Goal: Entertainment & Leisure: Consume media (video, audio)

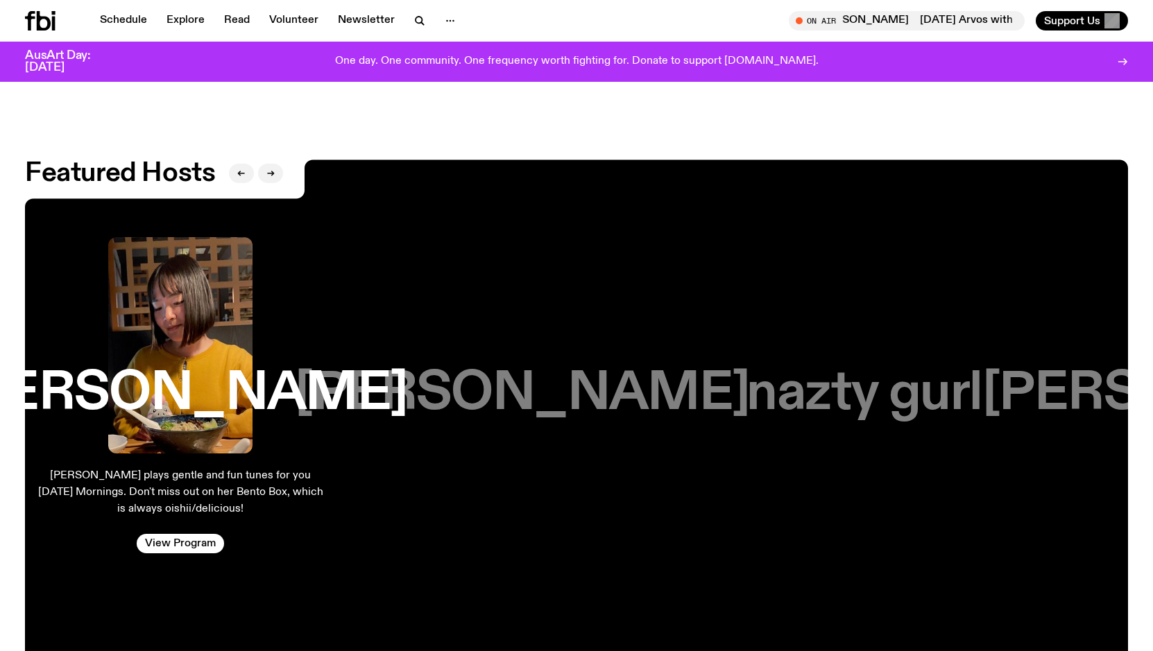
scroll to position [2417, 0]
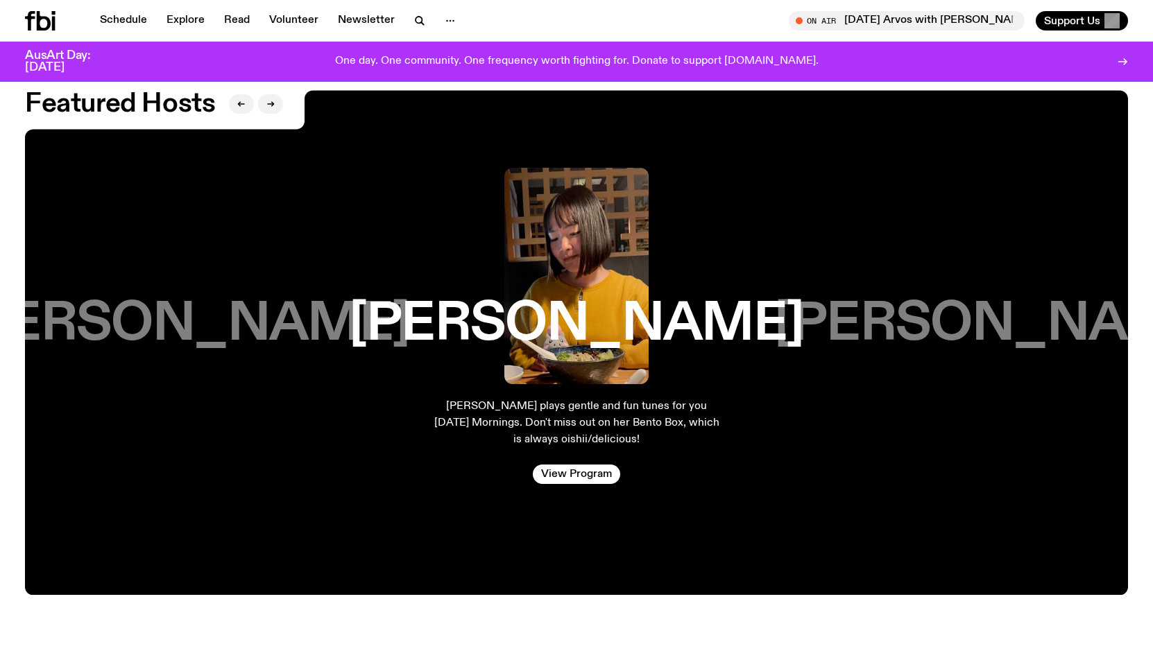
click at [1066, 310] on h3 "[PERSON_NAME]" at bounding box center [1001, 324] width 454 height 53
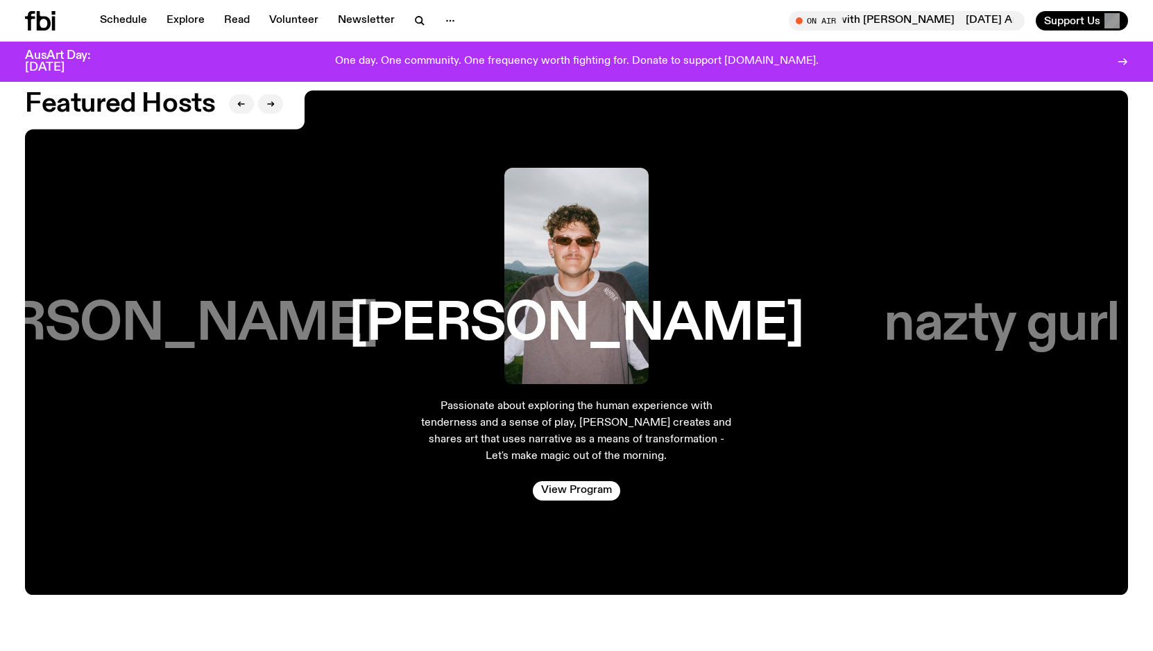
click at [1061, 299] on h3 "nazty gurl" at bounding box center [1001, 324] width 235 height 53
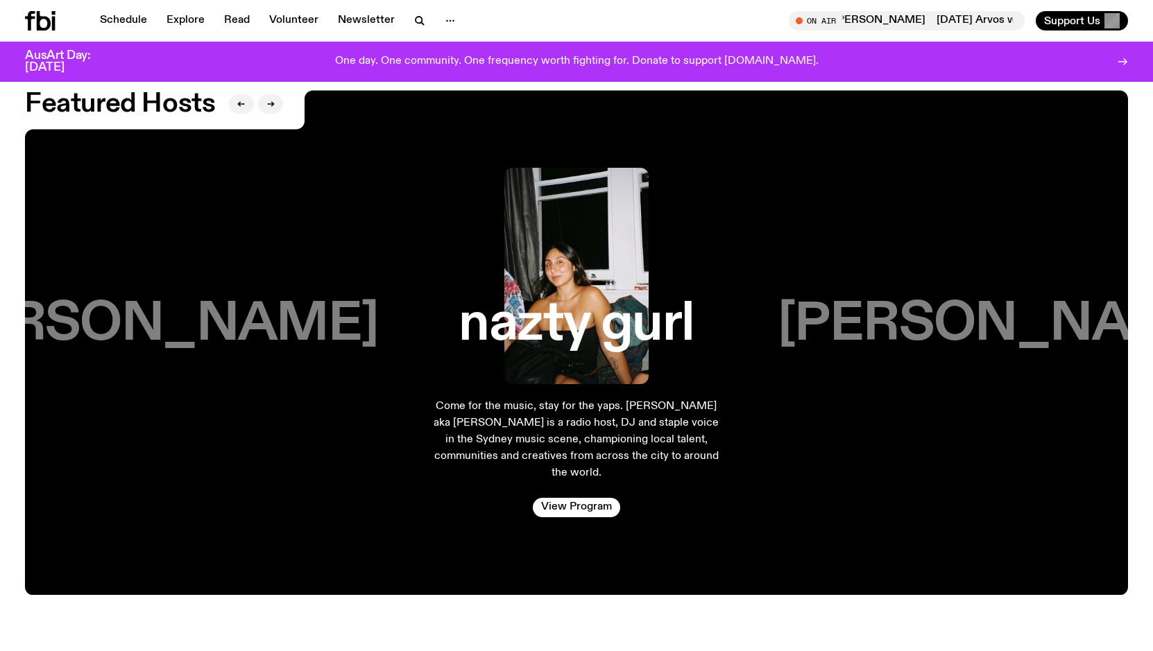
click at [987, 298] on h3 "[PERSON_NAME]" at bounding box center [1005, 324] width 454 height 53
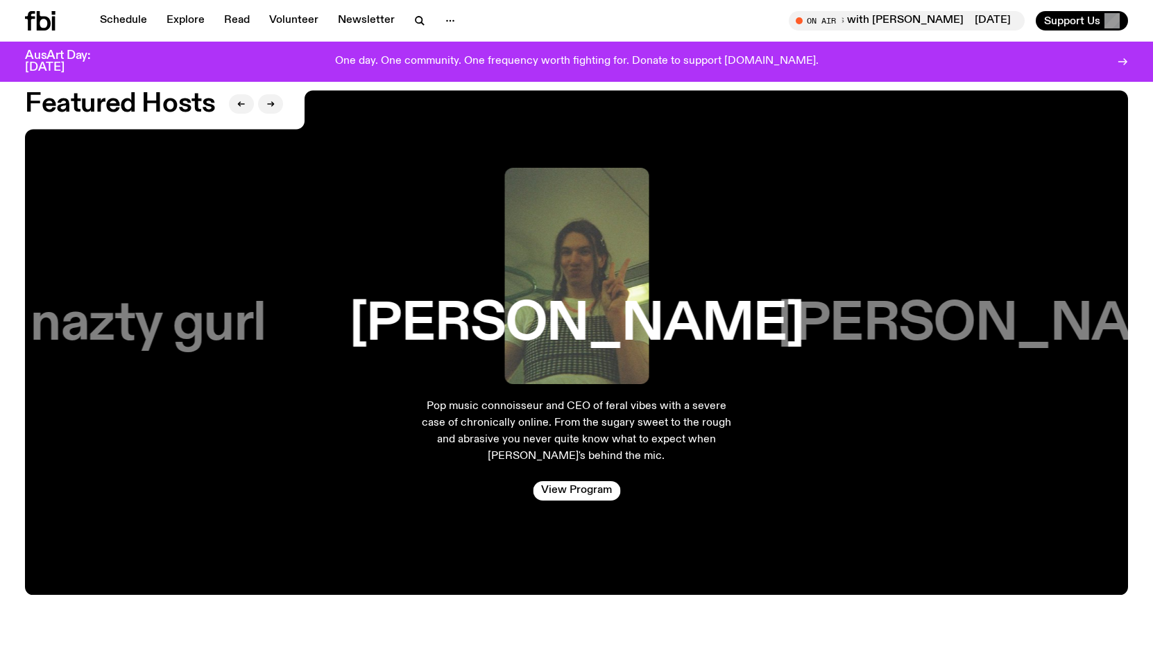
click at [1019, 302] on h3 "[PERSON_NAME]" at bounding box center [1005, 324] width 454 height 53
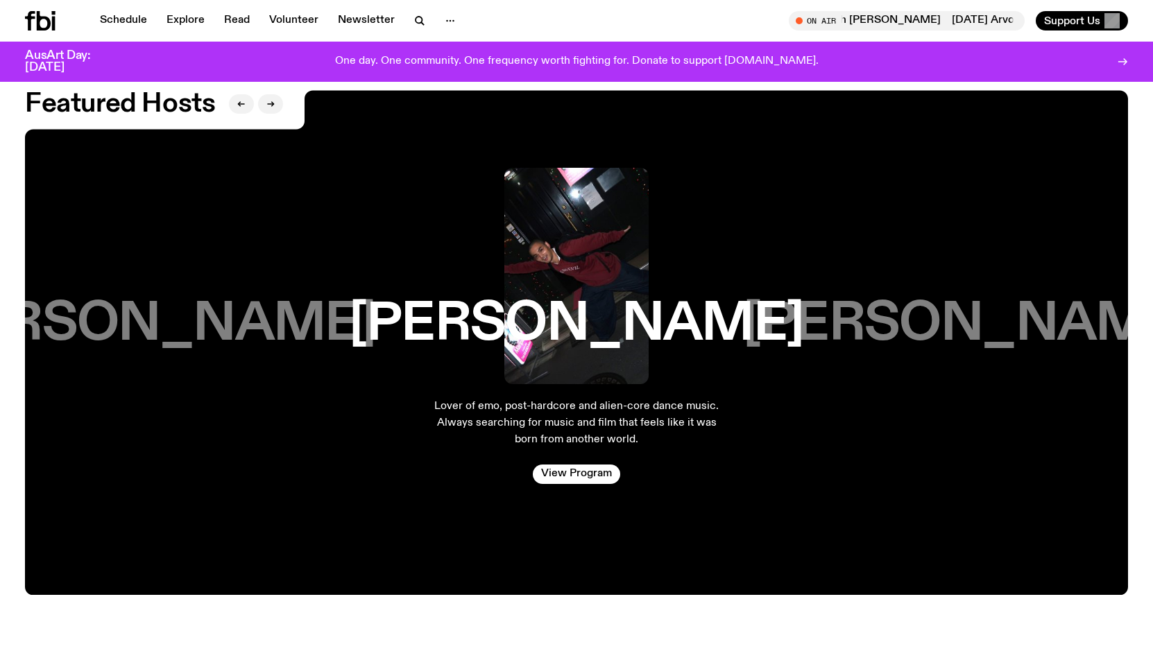
click at [1019, 302] on h3 "[PERSON_NAME]" at bounding box center [970, 324] width 454 height 53
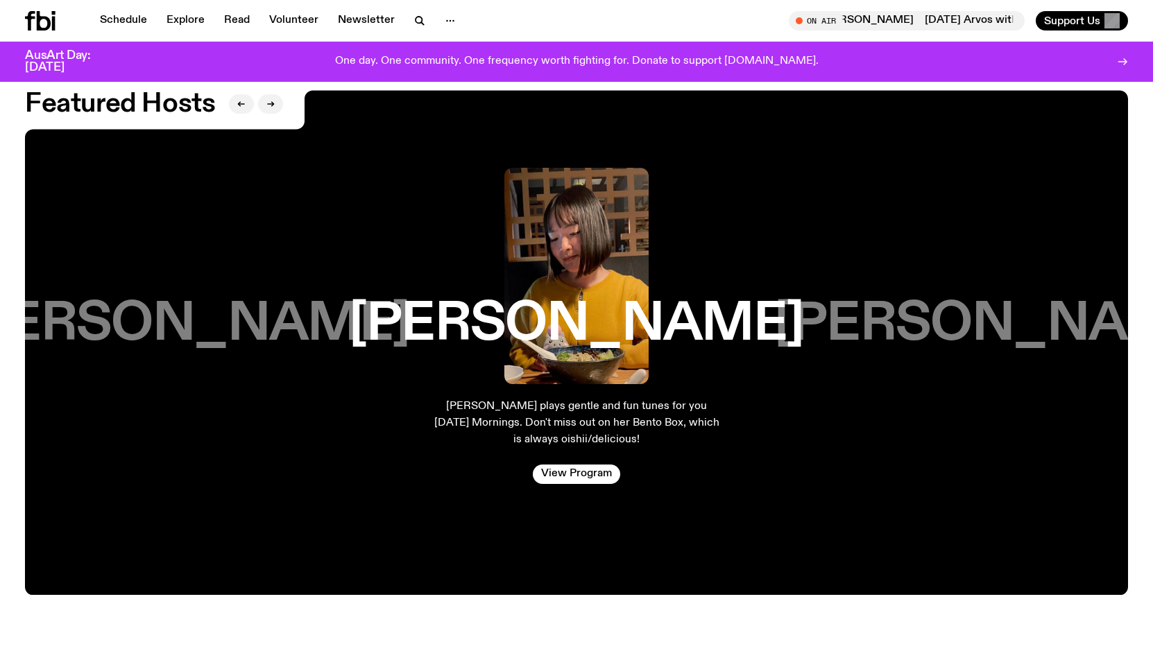
click at [219, 318] on h3 "[PERSON_NAME]" at bounding box center [182, 324] width 454 height 53
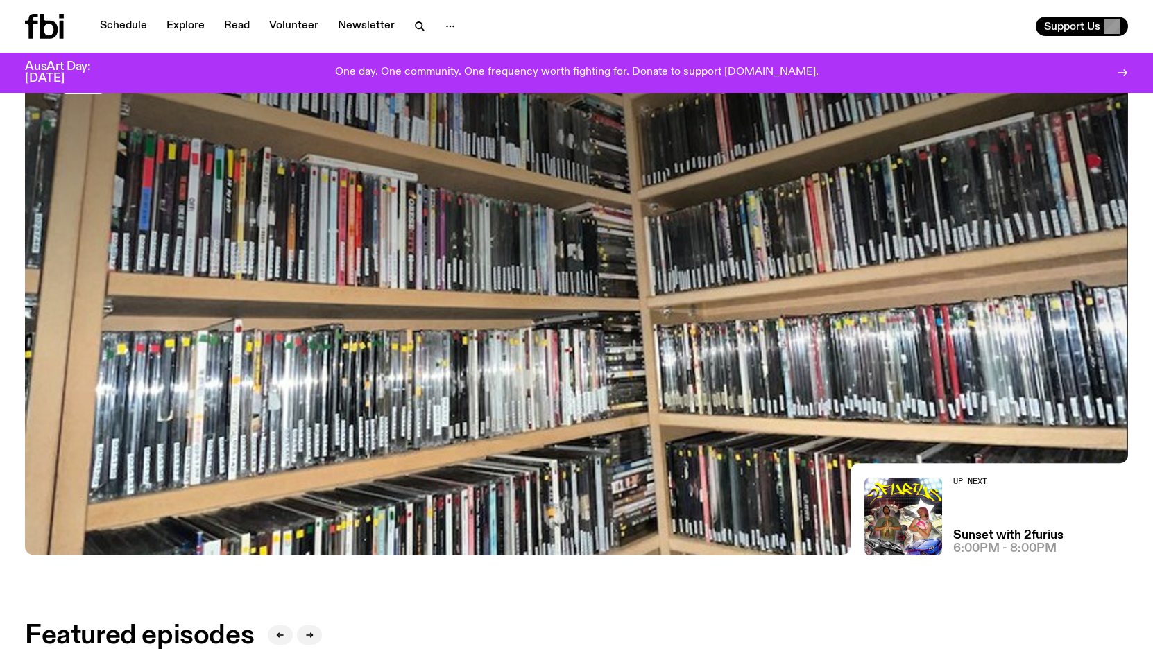
scroll to position [0, 0]
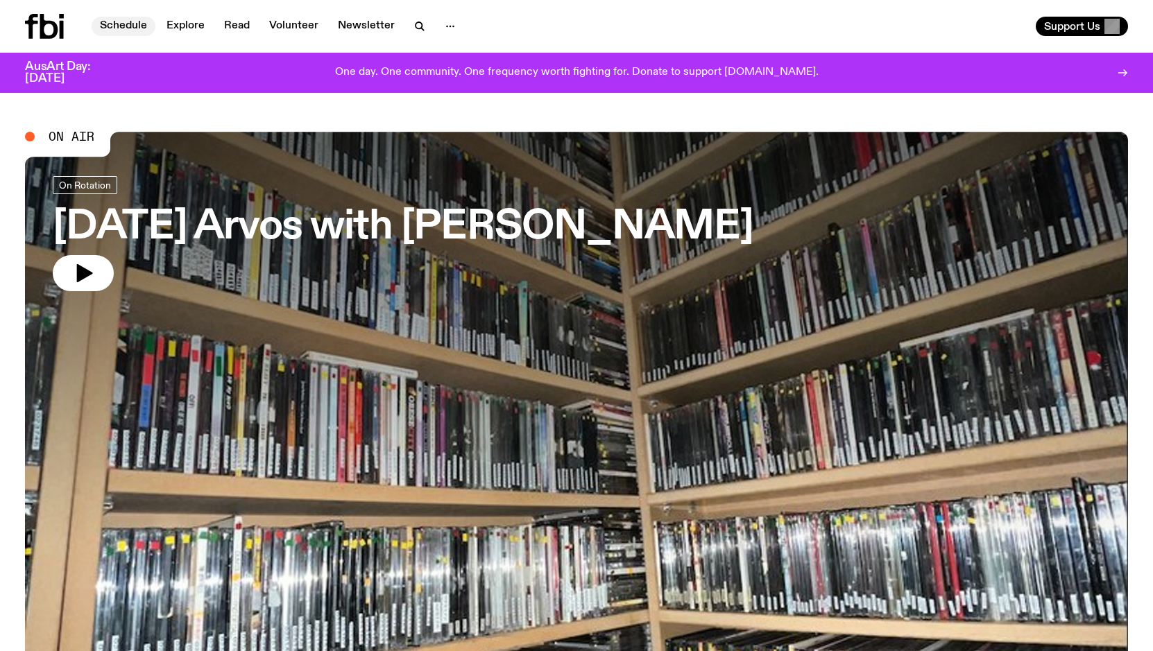
click at [123, 27] on link "Schedule" at bounding box center [124, 26] width 64 height 19
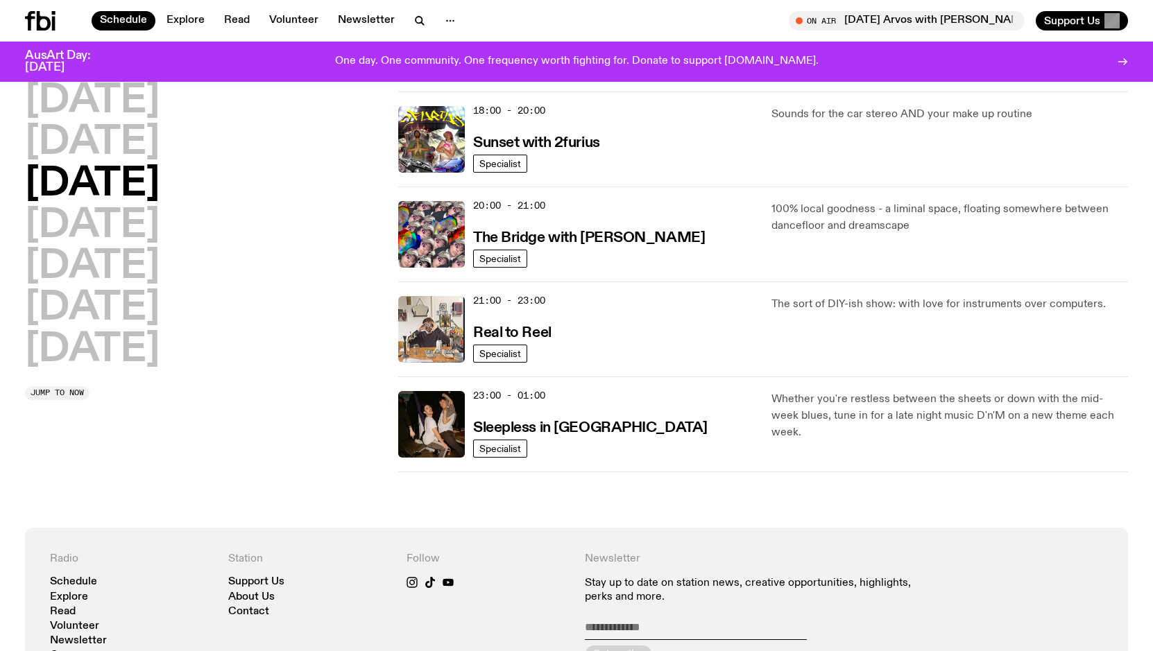
scroll to position [614, 0]
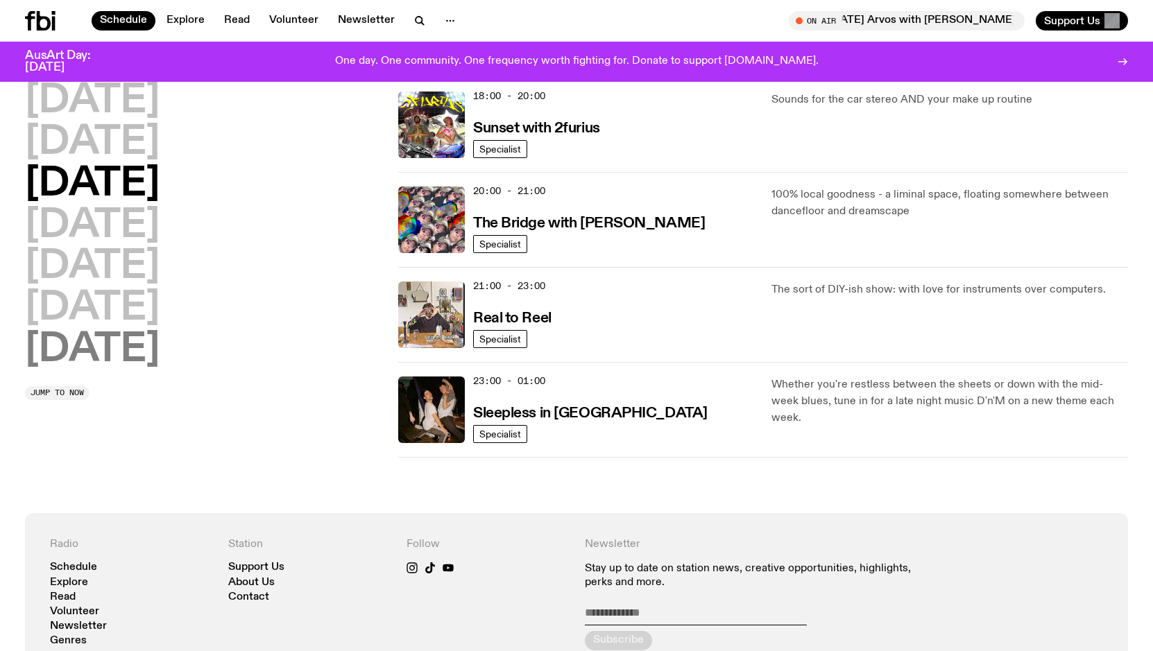
click at [102, 352] on h2 "[DATE]" at bounding box center [92, 350] width 135 height 39
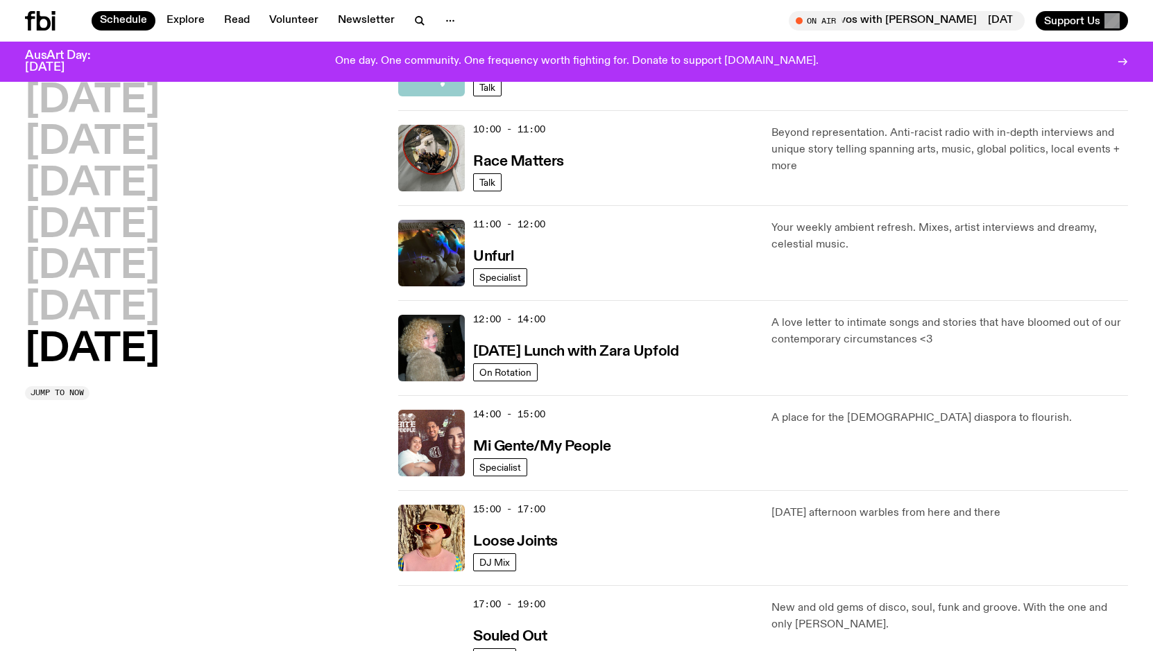
scroll to position [455, 0]
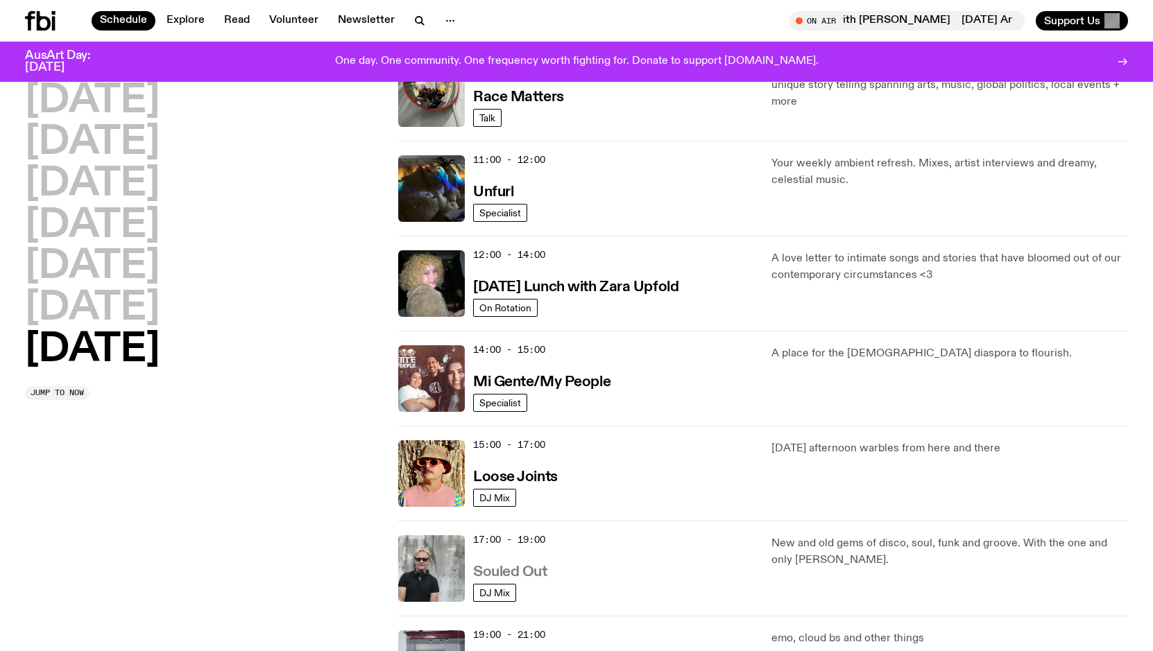
click at [524, 574] on h3 "Souled Out" at bounding box center [510, 572] width 74 height 15
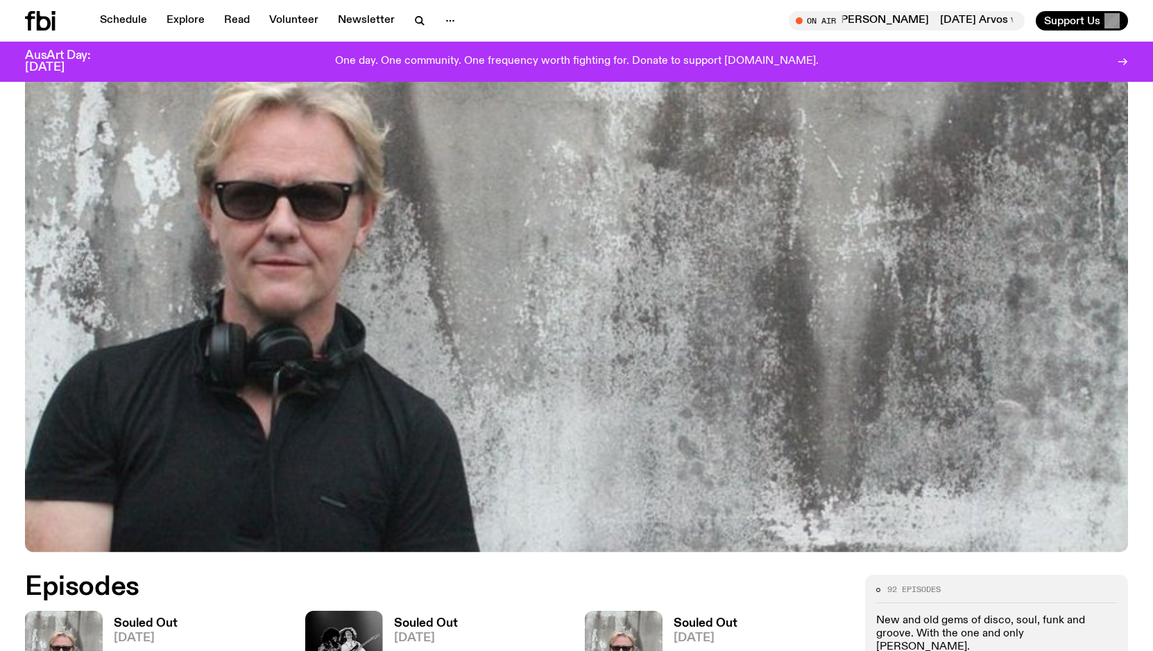
scroll to position [612, 0]
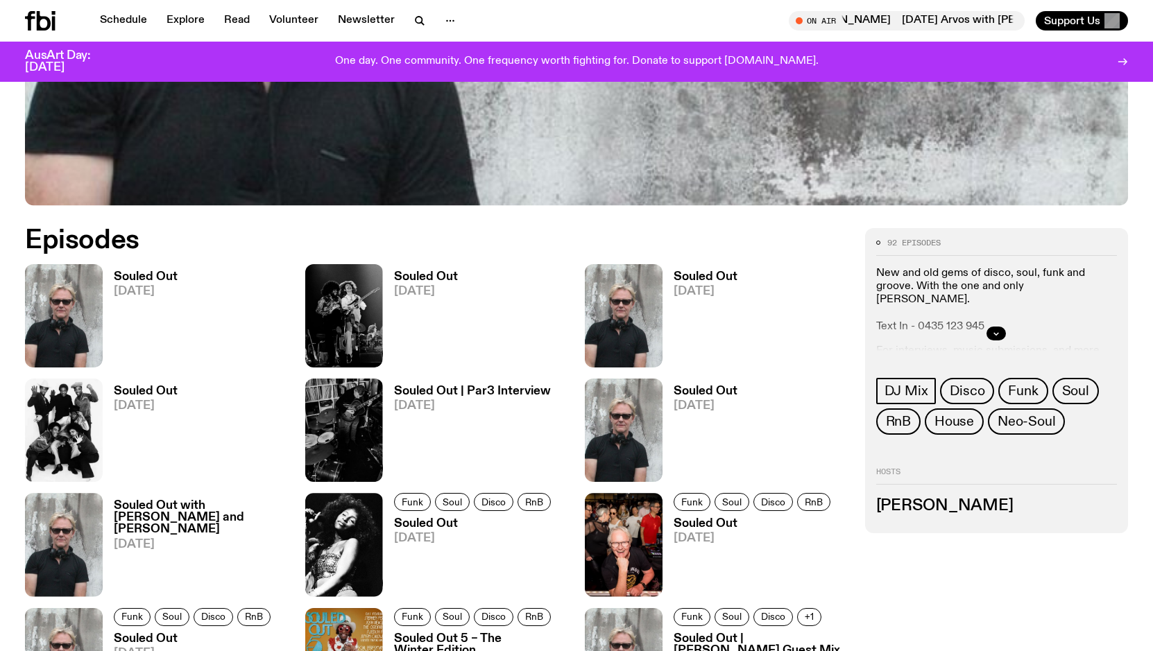
click at [141, 271] on h3 "Souled Out" at bounding box center [146, 277] width 64 height 12
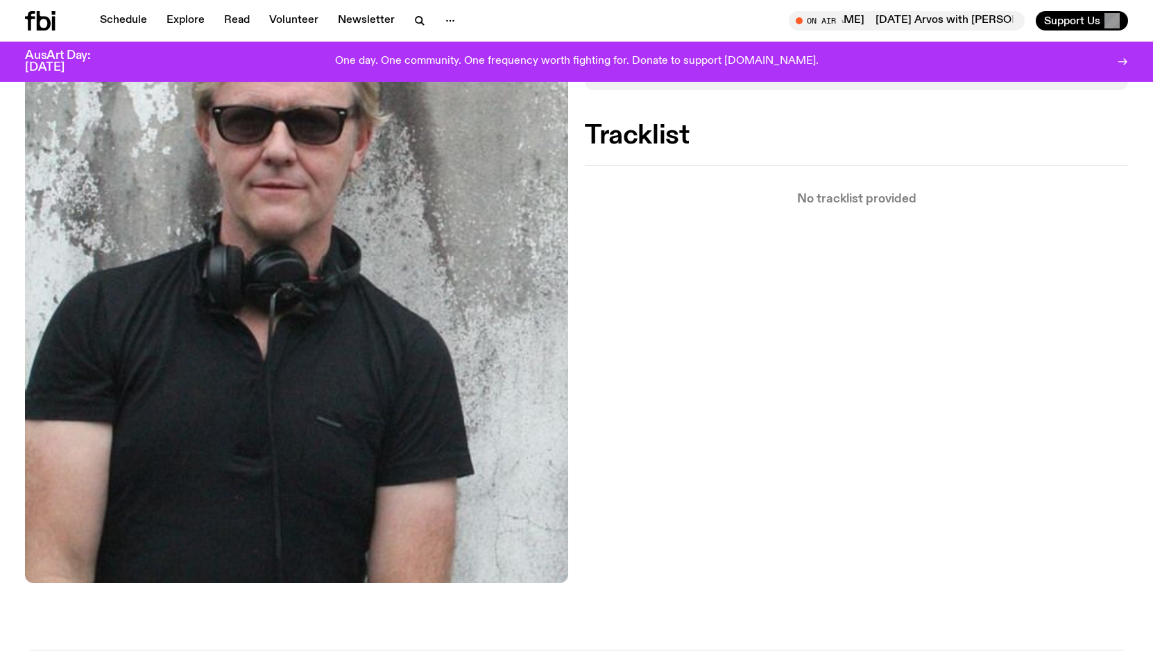
scroll to position [131, 0]
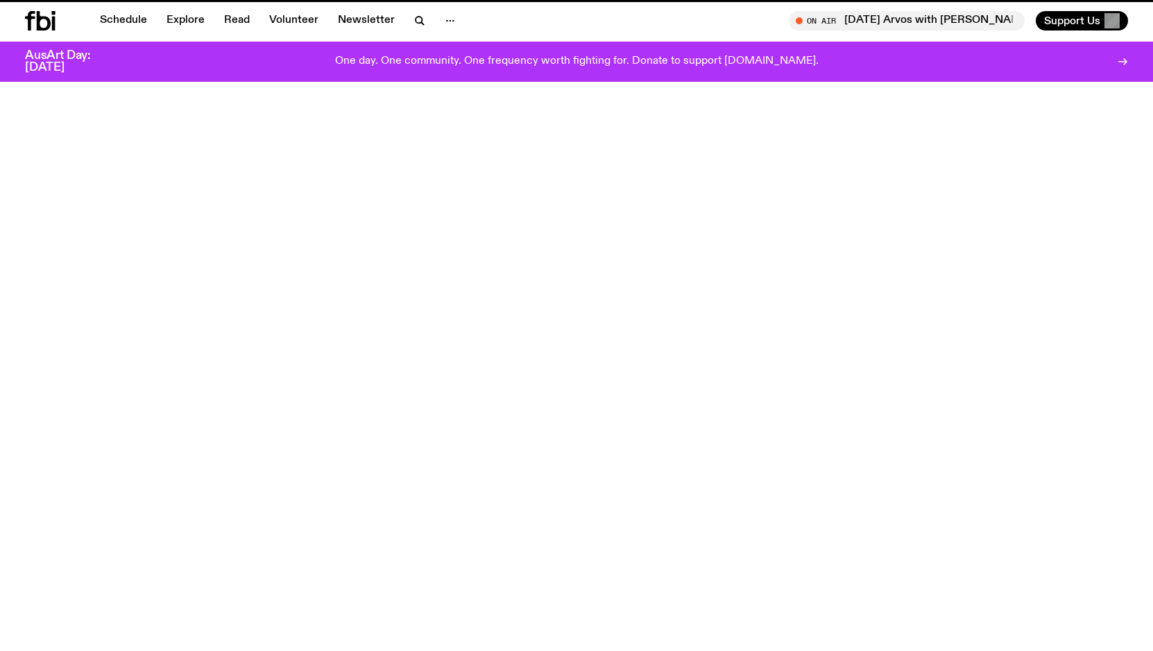
scroll to position [612, 0]
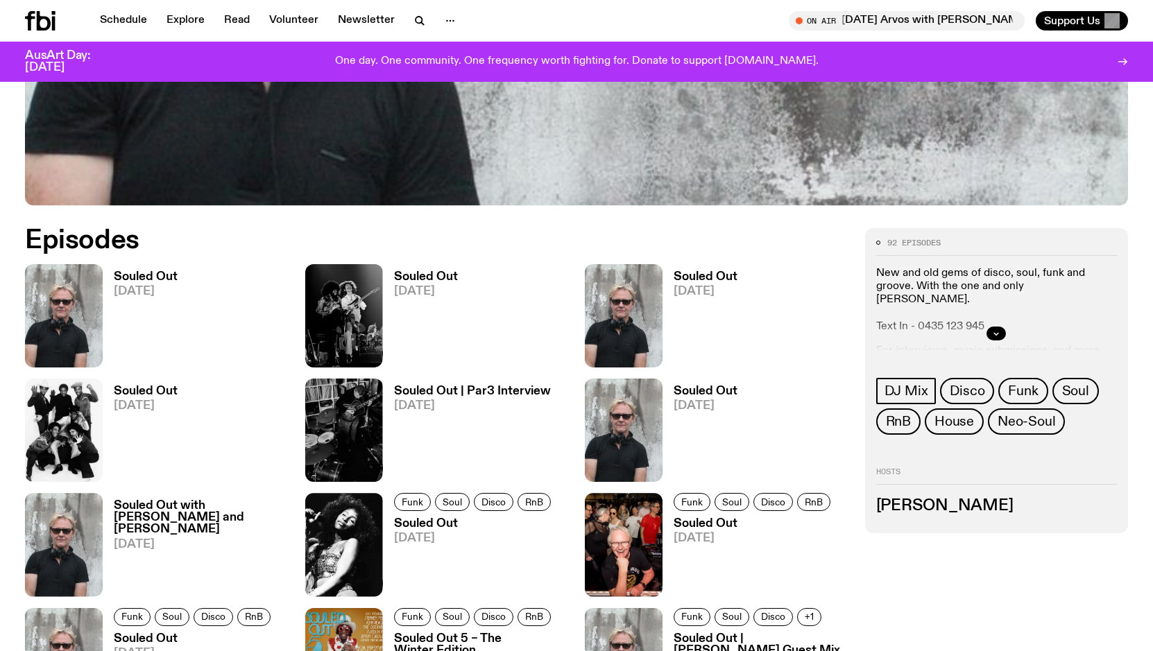
click at [410, 272] on h3 "Souled Out" at bounding box center [426, 277] width 64 height 12
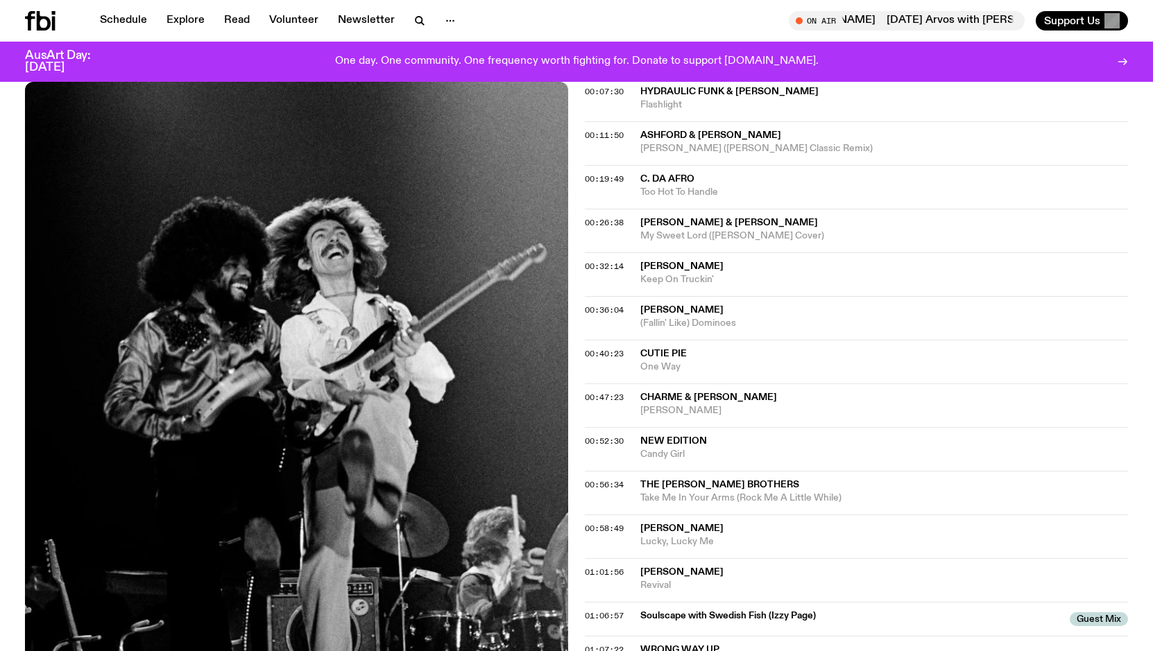
scroll to position [277, 0]
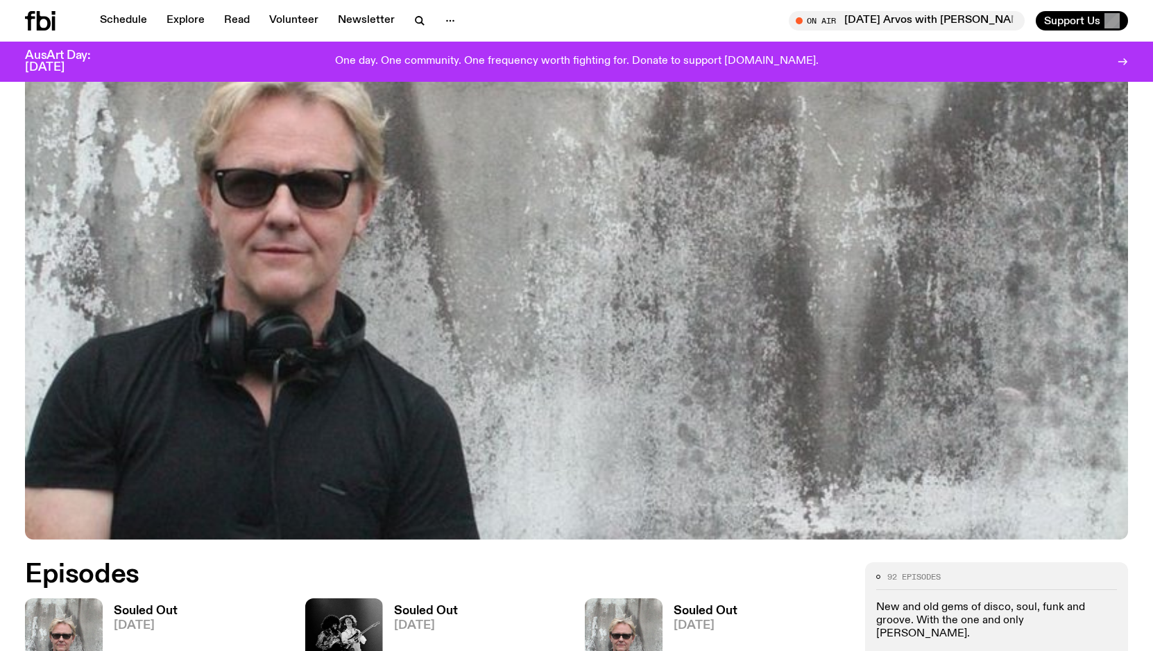
scroll to position [612, 0]
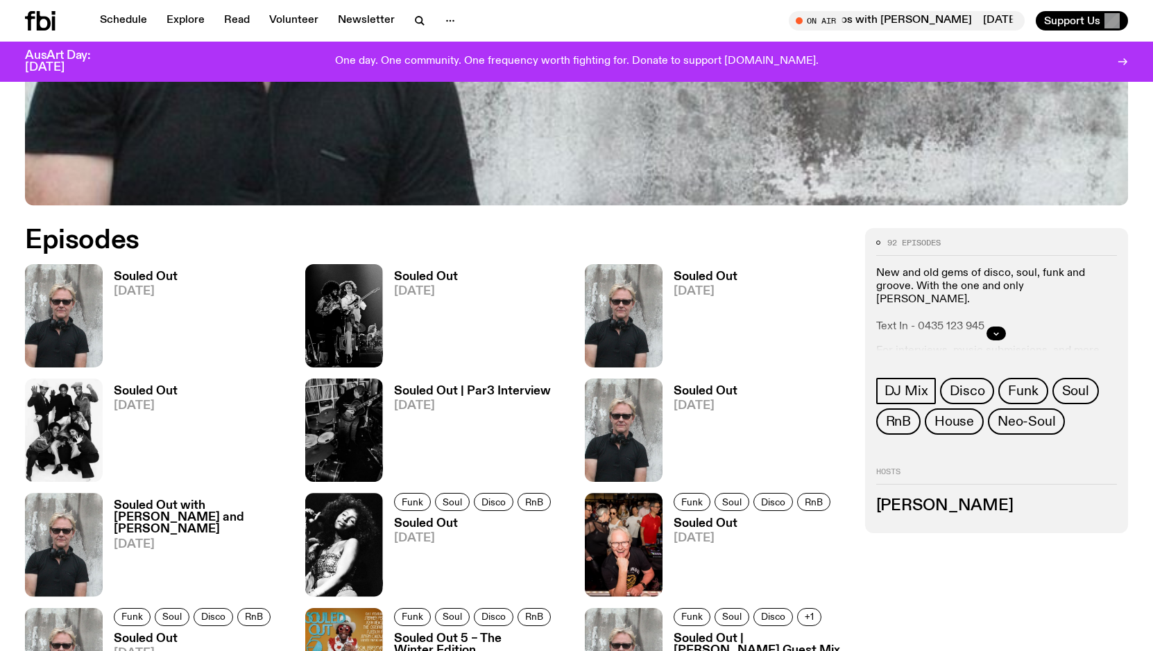
click at [130, 392] on h3 "Souled Out" at bounding box center [146, 392] width 64 height 12
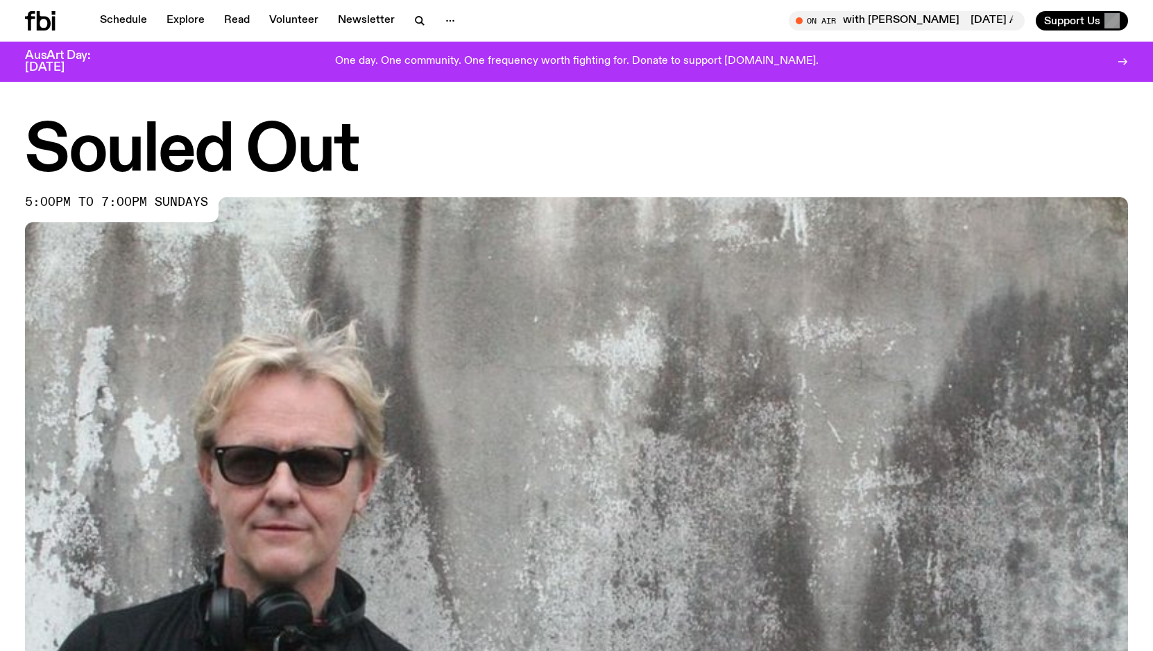
scroll to position [601, 0]
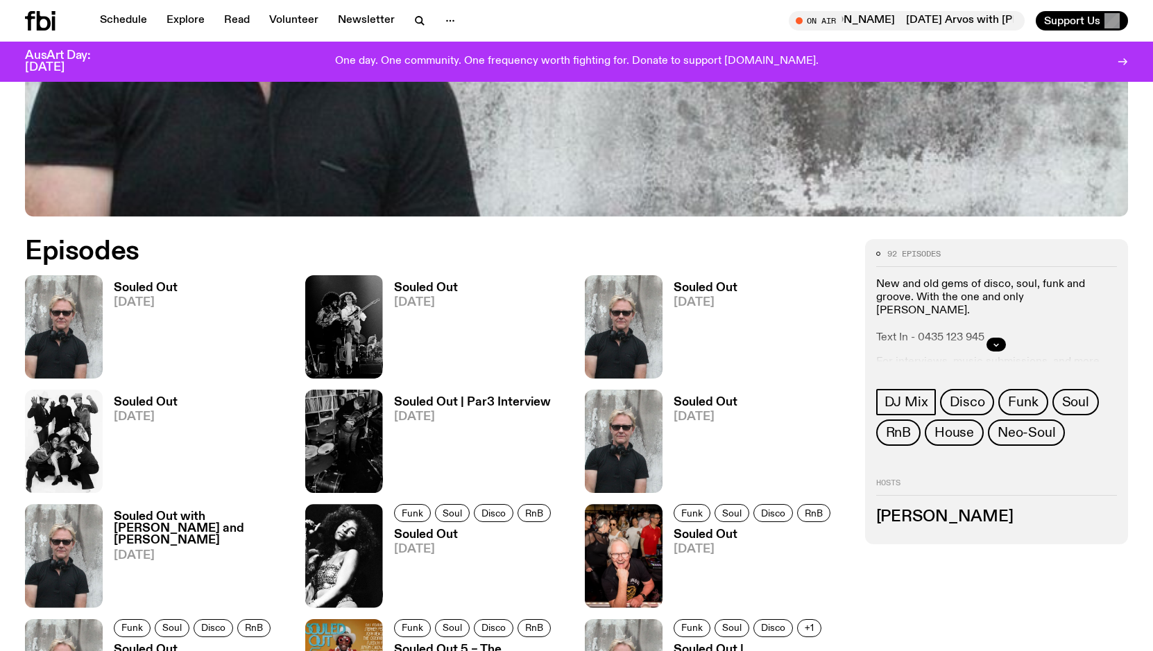
click at [417, 536] on h3 "Souled Out" at bounding box center [474, 535] width 161 height 12
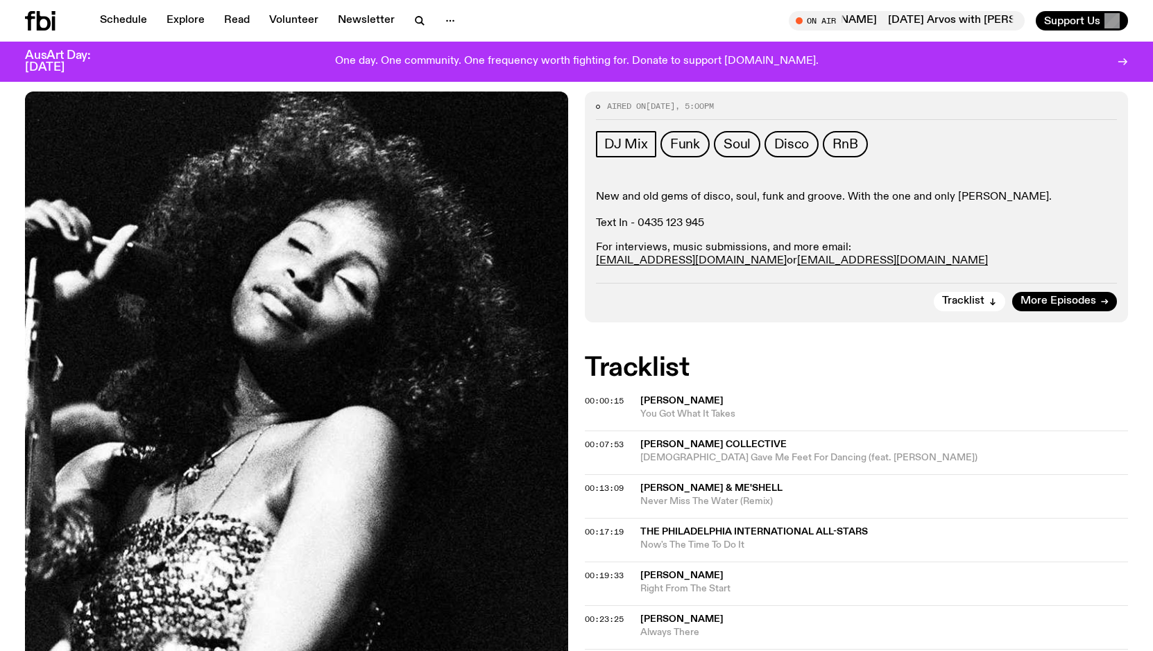
scroll to position [60, 0]
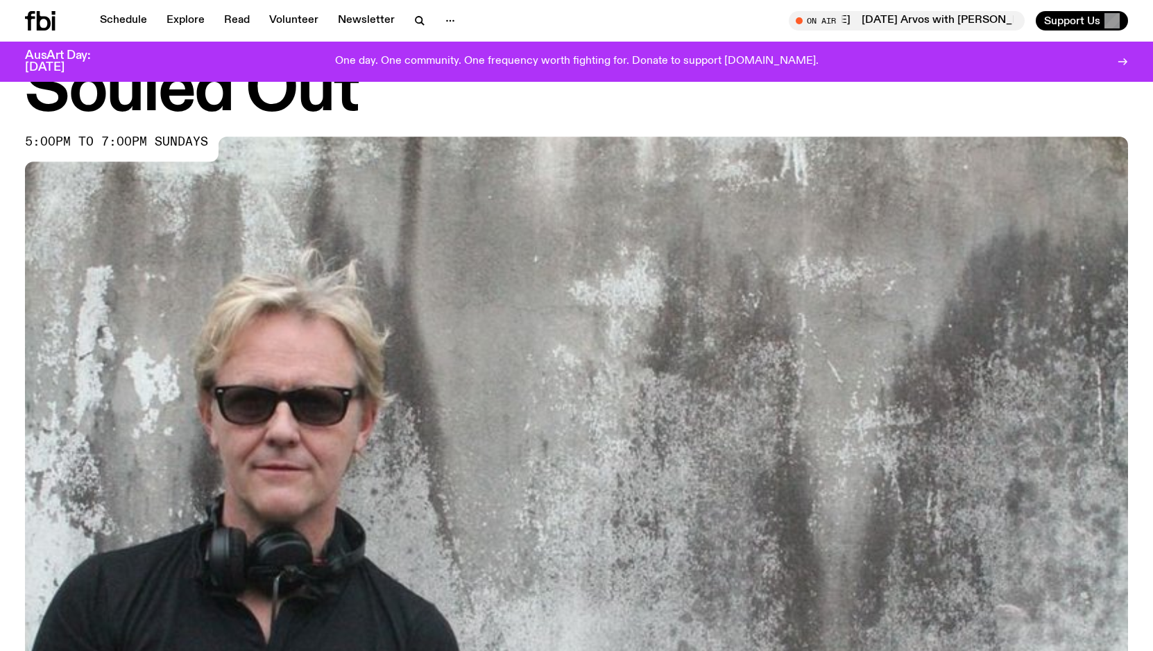
scroll to position [601, 0]
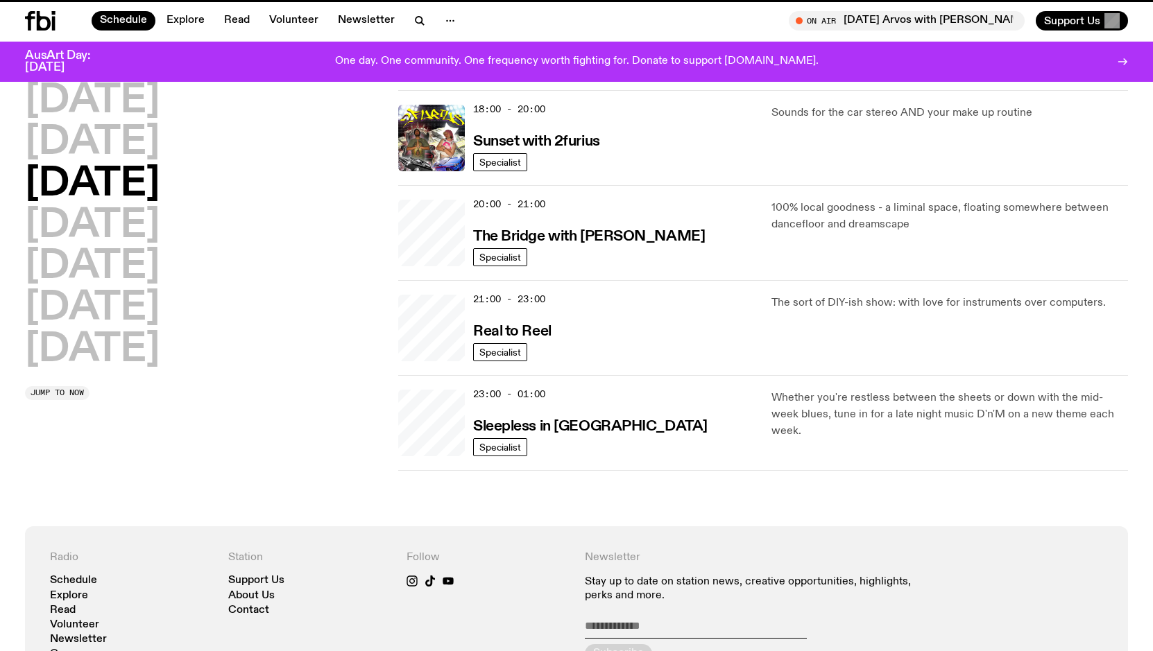
scroll to position [455, 0]
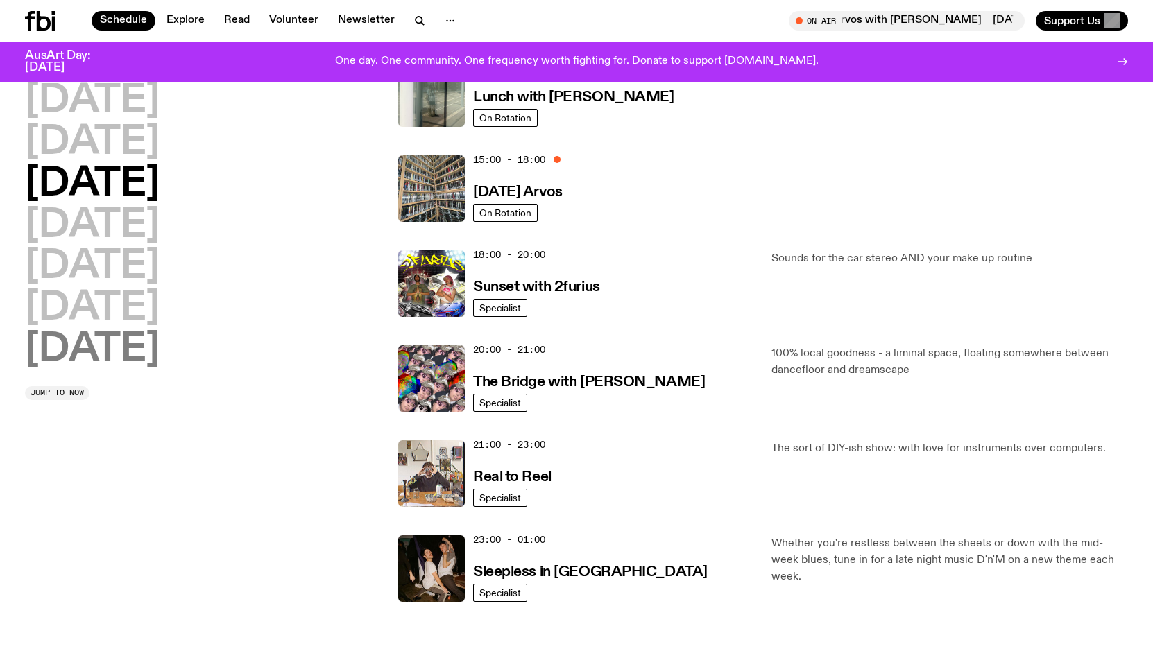
click at [54, 336] on h2 "[DATE]" at bounding box center [92, 350] width 135 height 39
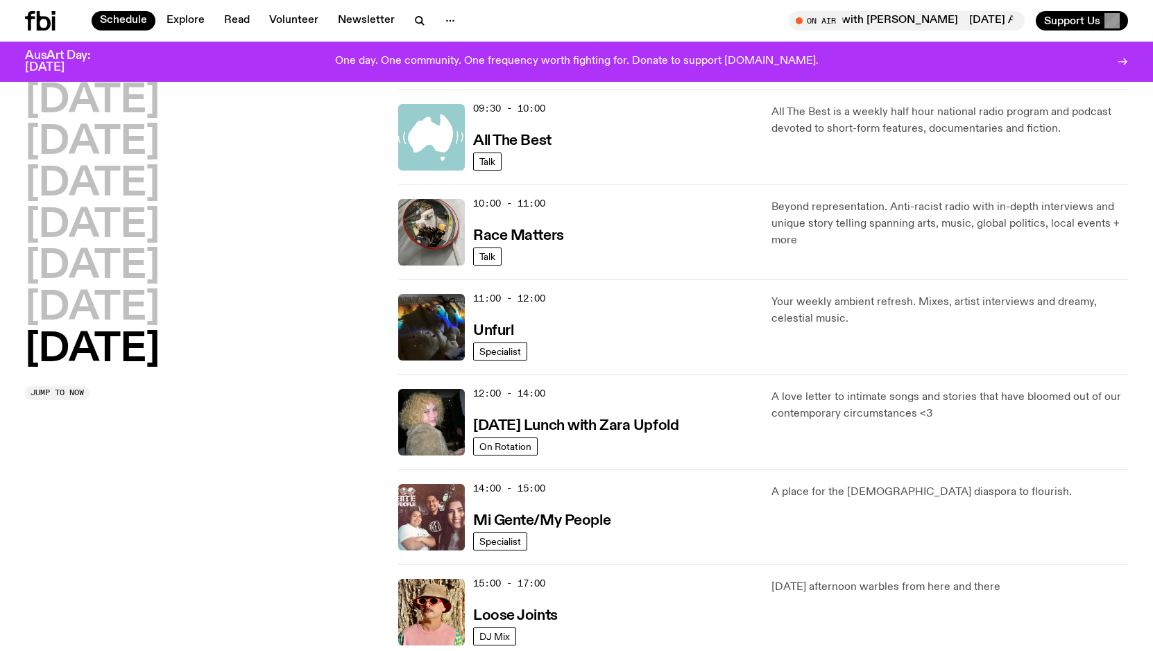
scroll to position [663, 0]
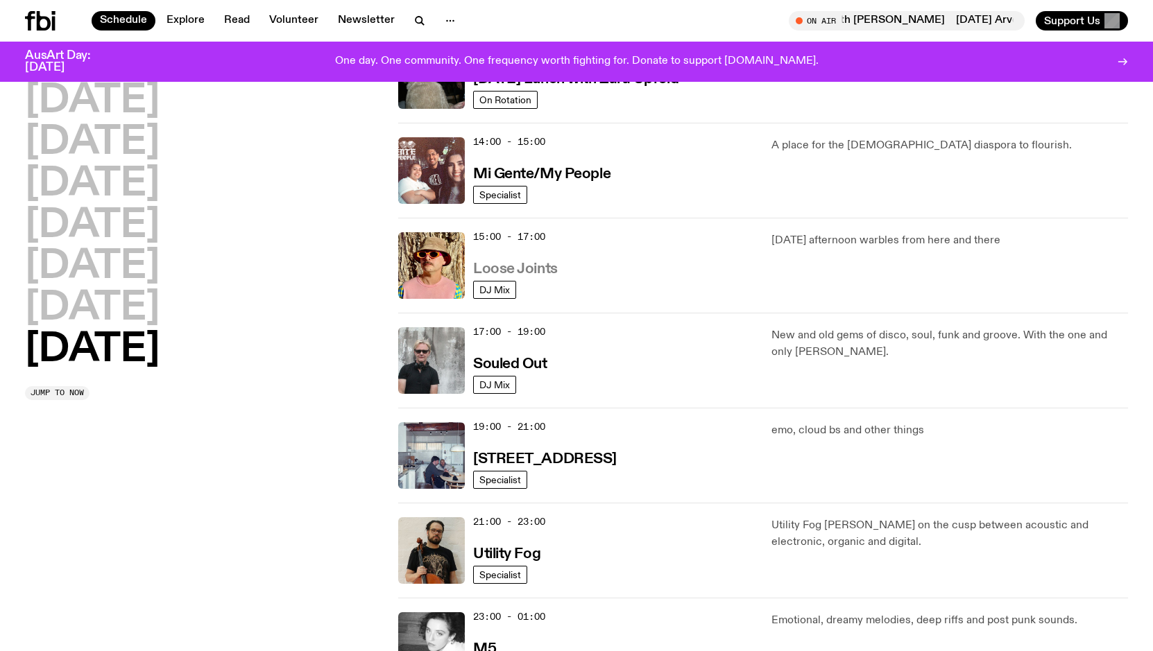
click at [522, 266] on h3 "Loose Joints" at bounding box center [515, 269] width 85 height 15
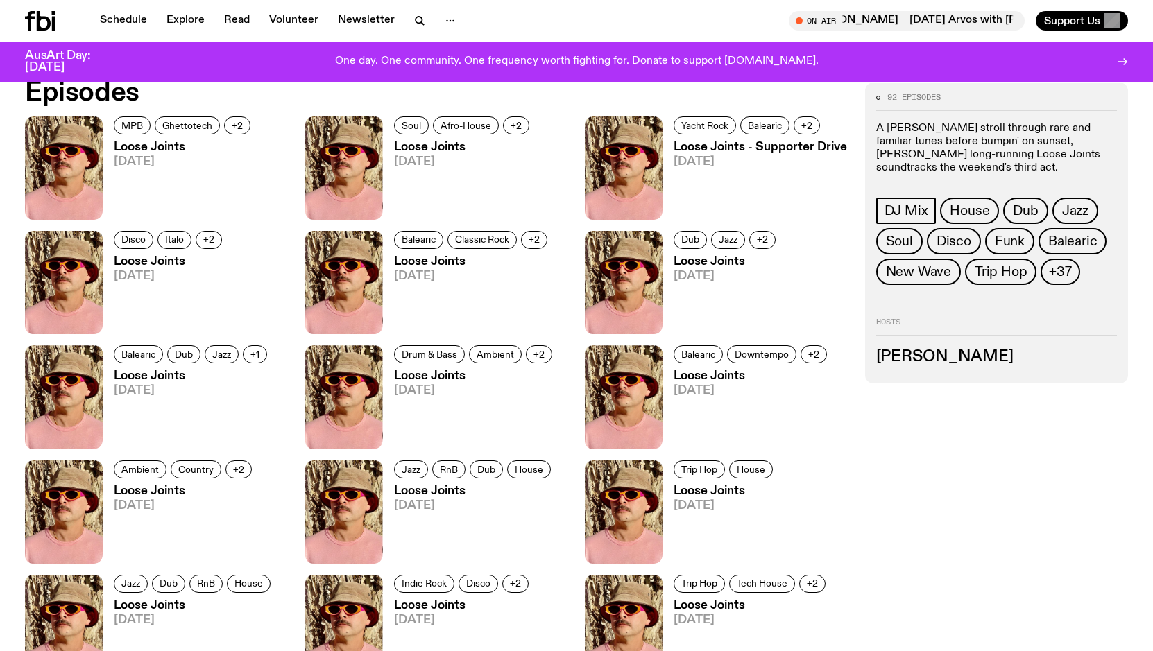
scroll to position [754, 0]
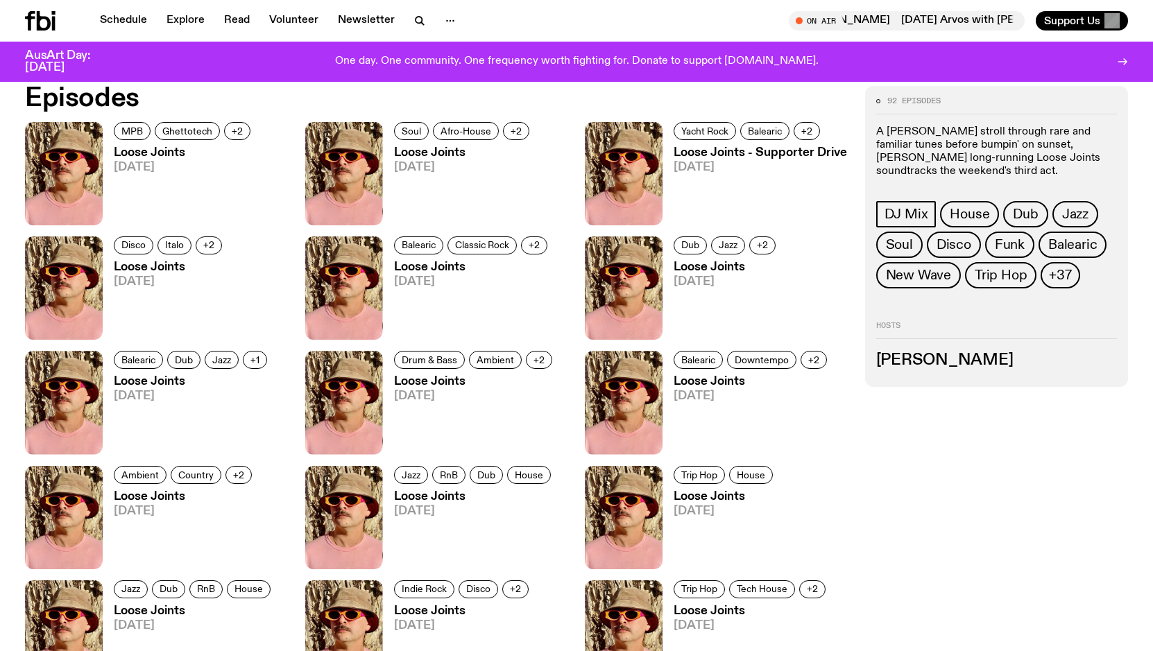
click at [147, 162] on span "[DATE]" at bounding box center [184, 168] width 141 height 12
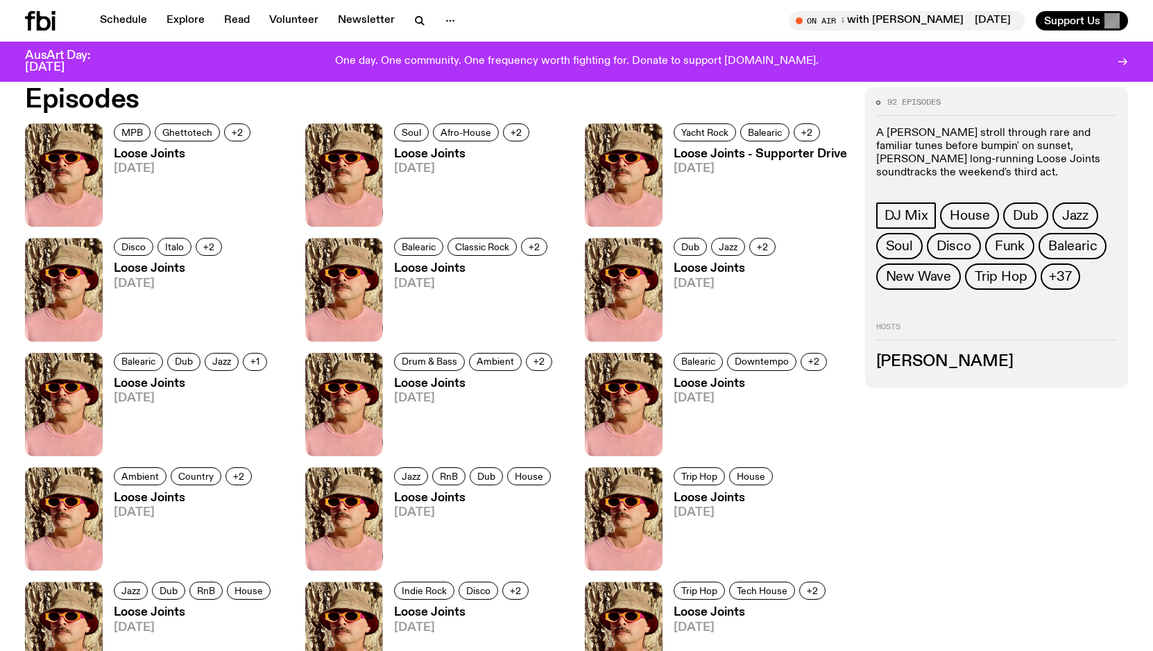
scroll to position [743, 0]
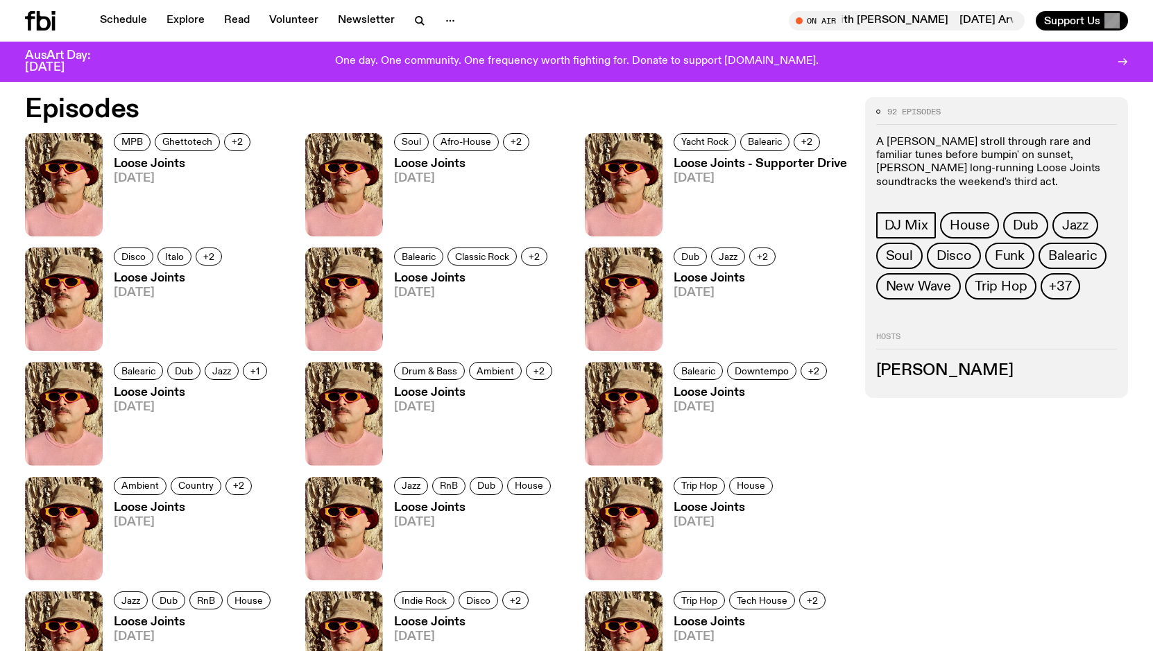
click at [426, 164] on h3 "Loose Joints" at bounding box center [463, 164] width 139 height 12
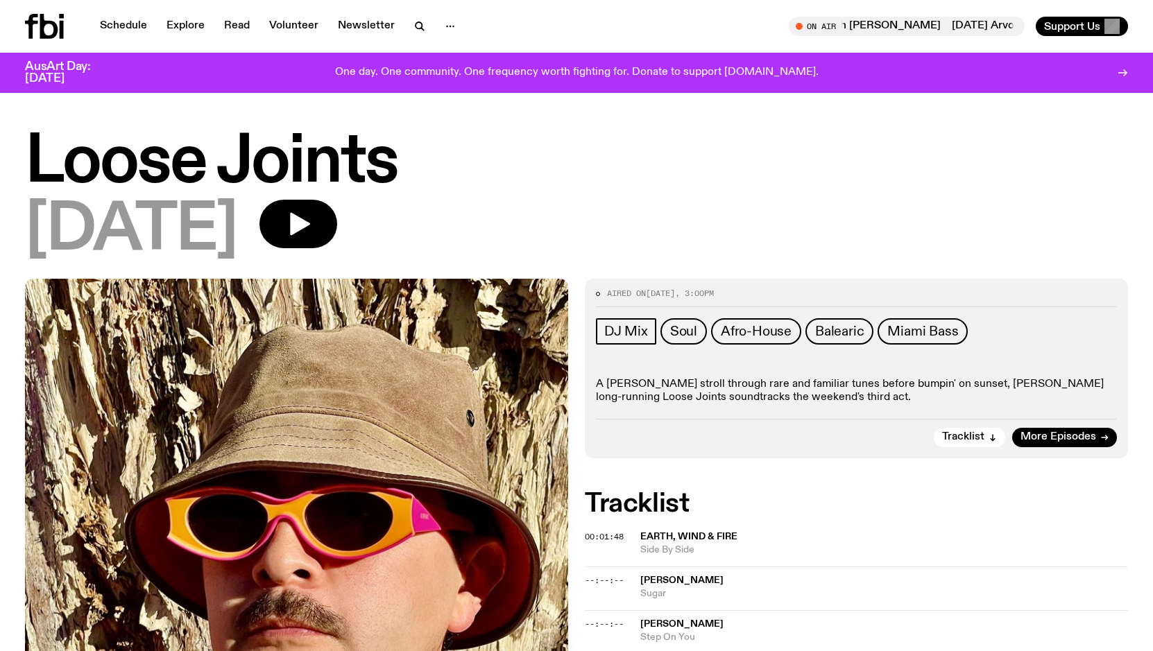
click at [312, 235] on icon "button" at bounding box center [298, 224] width 28 height 28
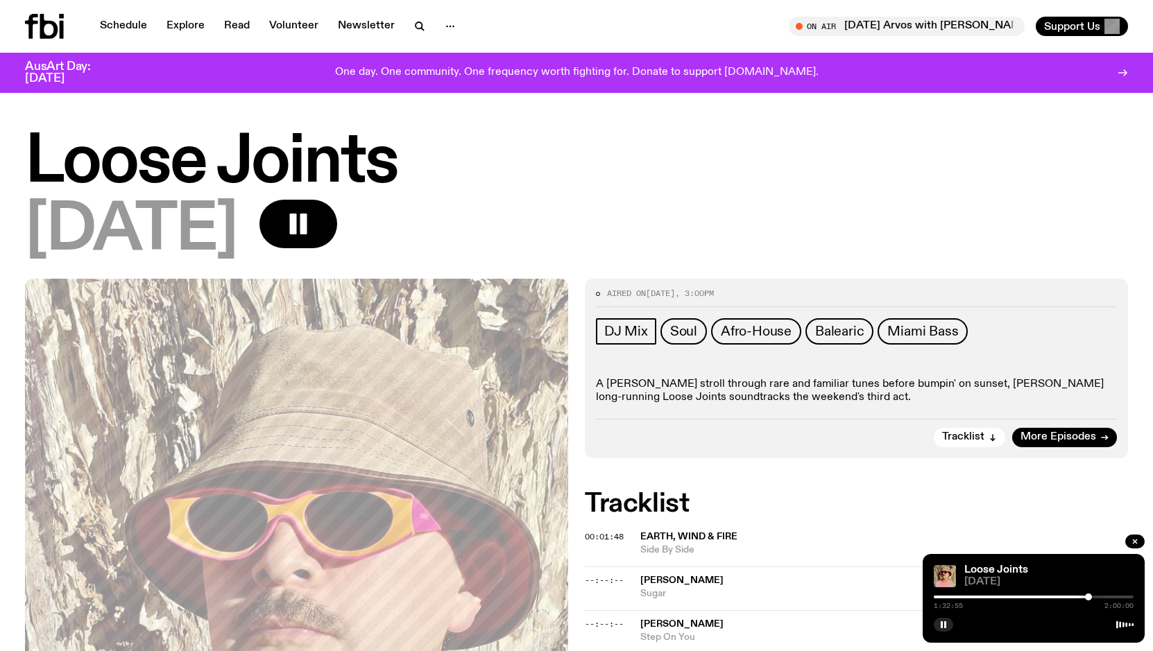
drag, startPoint x: 935, startPoint y: 599, endPoint x: 1107, endPoint y: 599, distance: 172.0
click at [1092, 599] on div at bounding box center [1088, 597] width 7 height 7
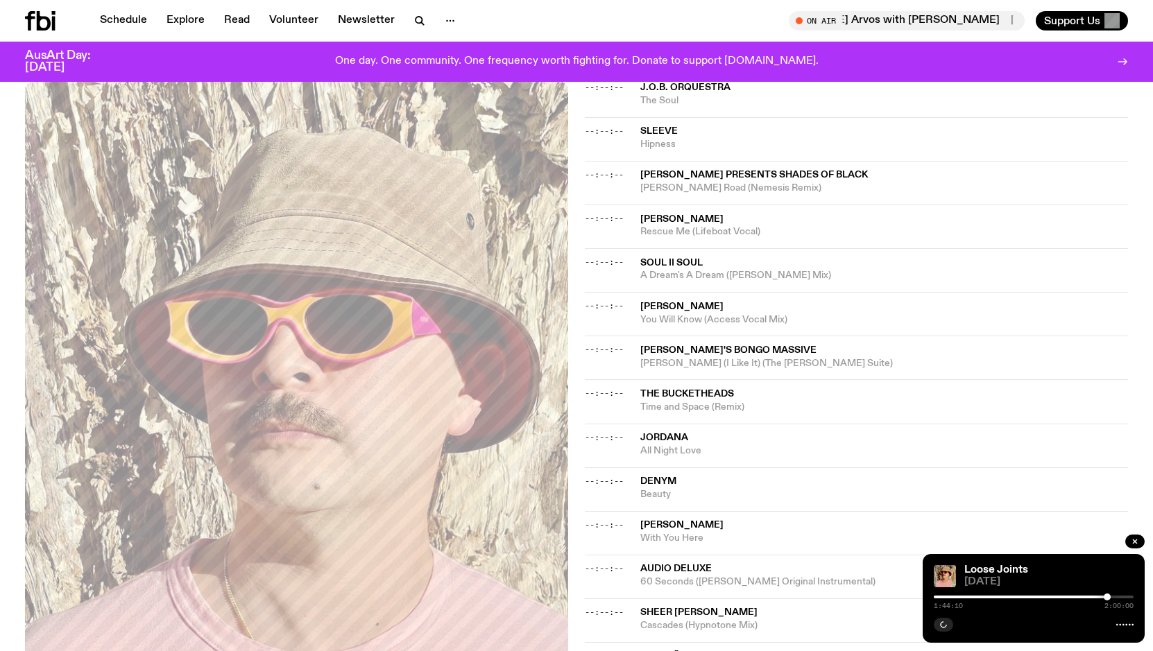
scroll to position [891, 0]
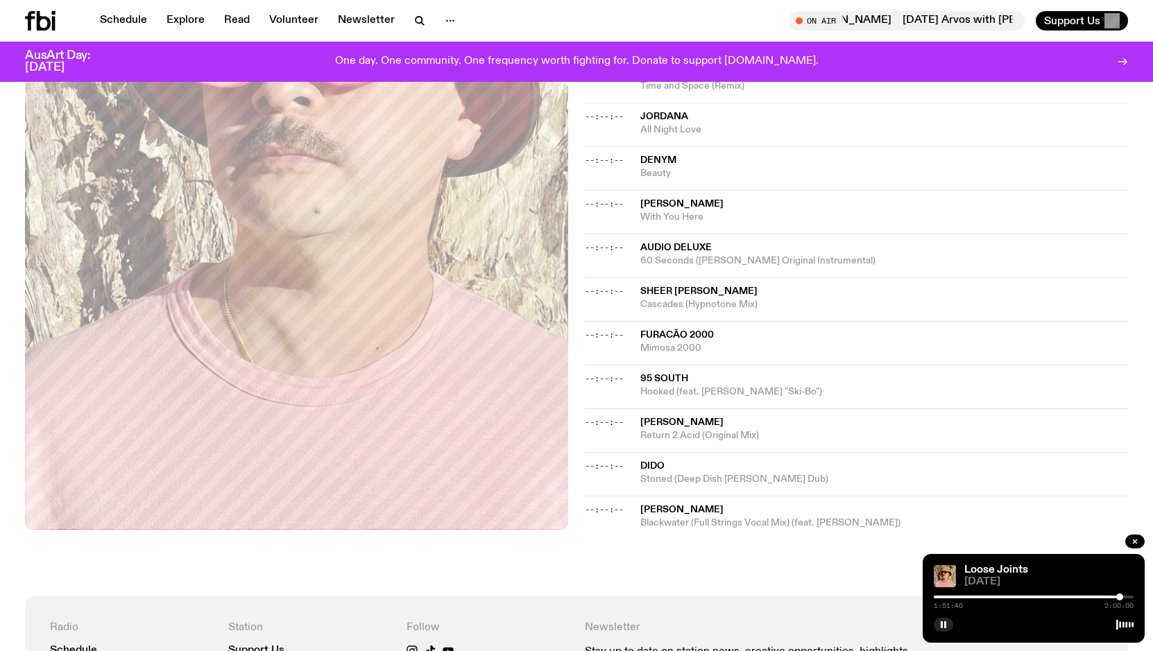
click at [1116, 599] on div at bounding box center [1119, 597] width 7 height 7
click at [1105, 597] on div at bounding box center [1016, 597] width 200 height 3
click at [1108, 598] on div at bounding box center [1105, 597] width 7 height 7
click at [1111, 597] on div at bounding box center [1111, 597] width 7 height 7
click at [1120, 596] on div at bounding box center [1034, 597] width 200 height 3
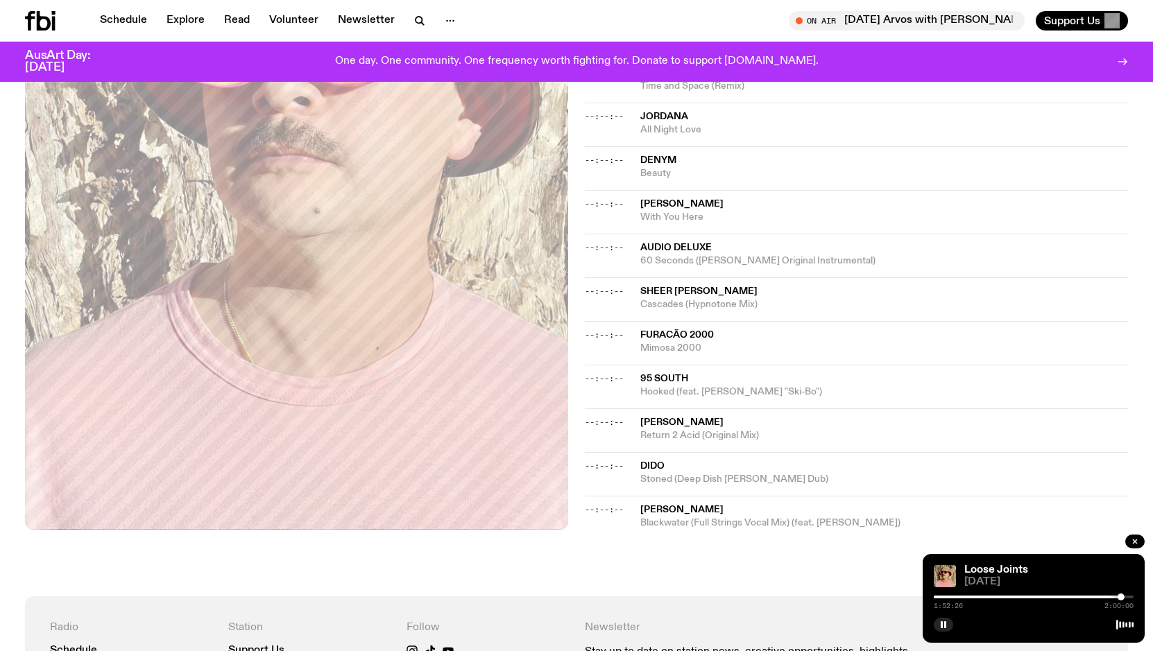
click at [1125, 596] on div at bounding box center [1034, 597] width 200 height 3
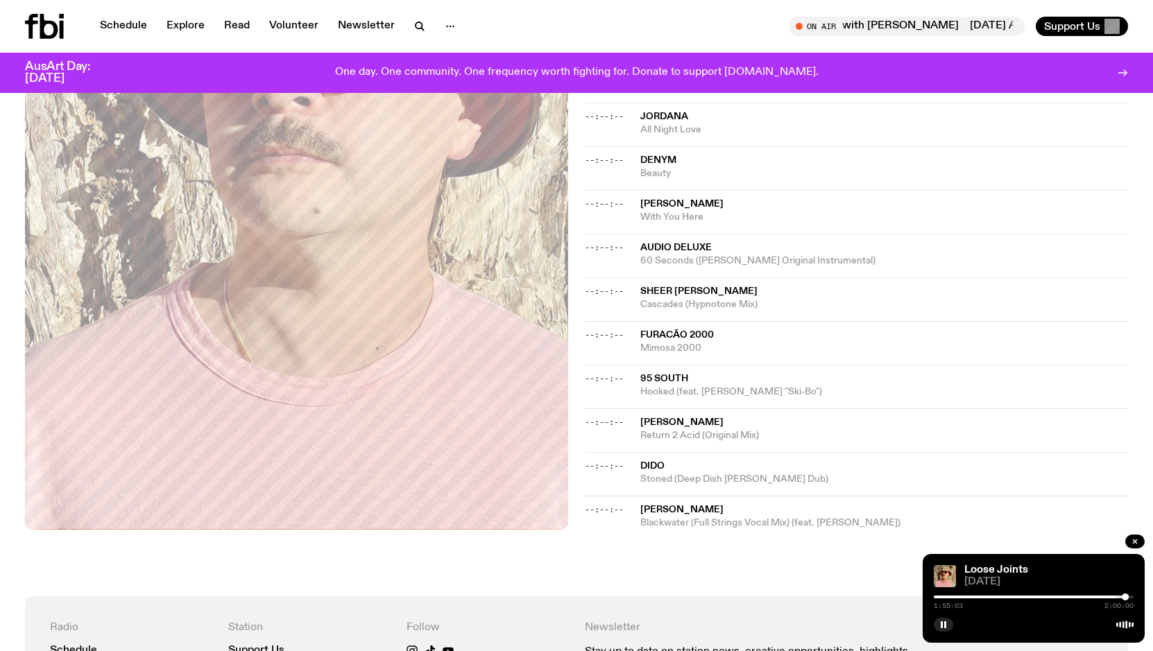
scroll to position [0, 0]
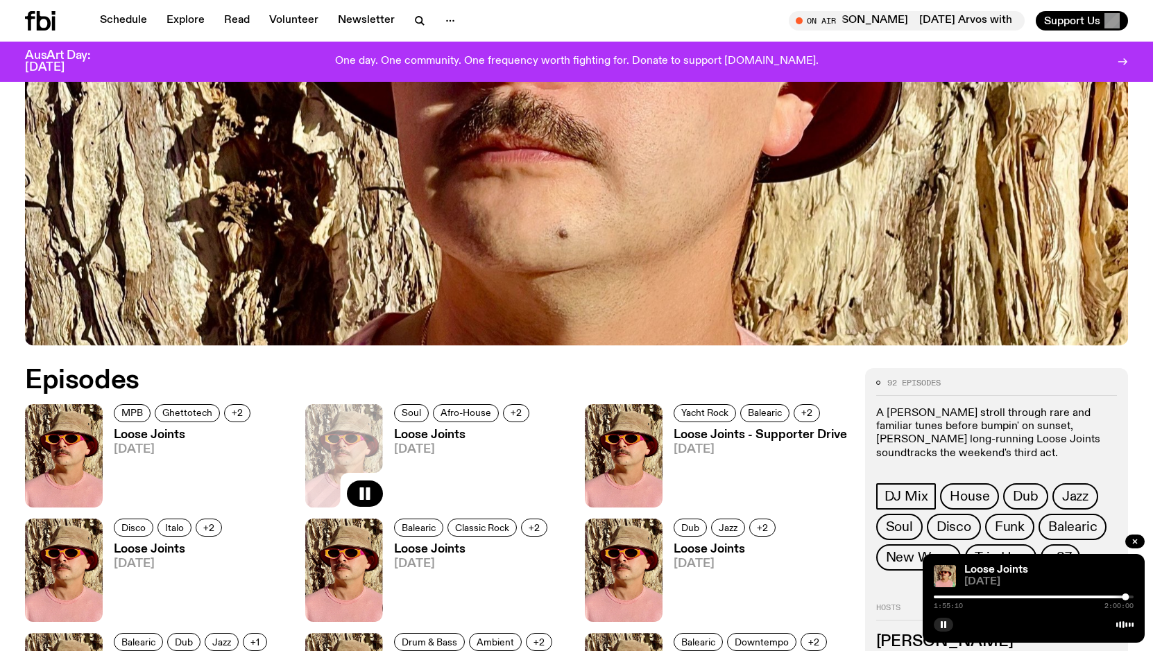
scroll to position [385, 0]
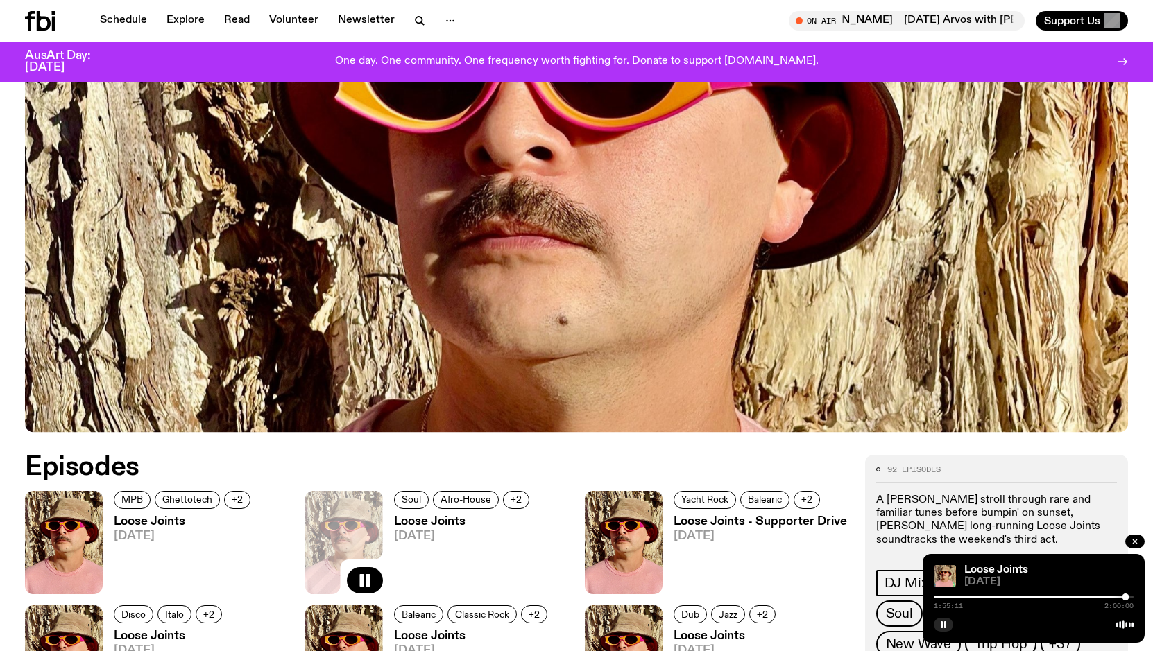
click at [151, 523] on h3 "Loose Joints" at bounding box center [184, 522] width 141 height 12
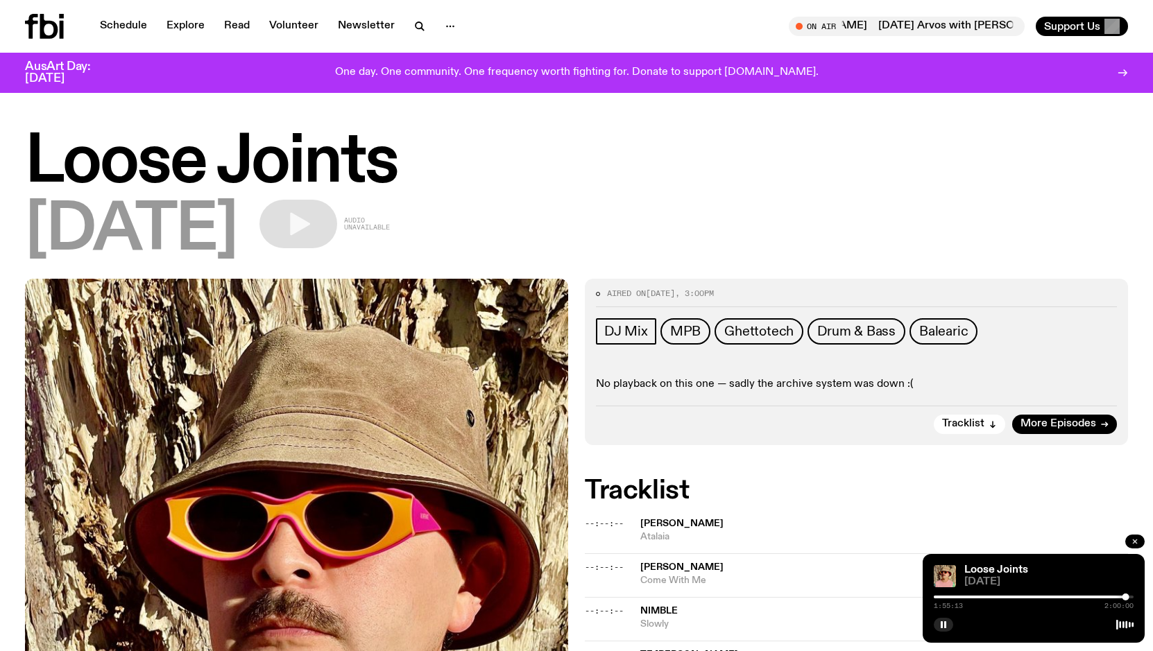
click at [1132, 541] on icon "button" at bounding box center [1135, 542] width 8 height 8
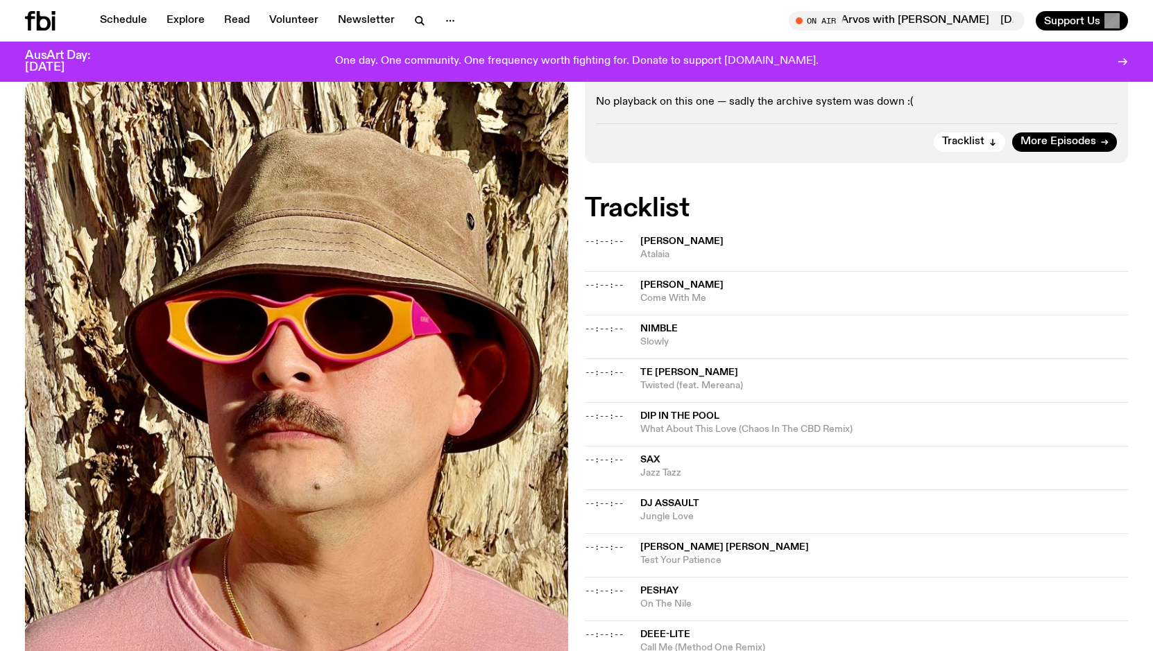
scroll to position [266, 0]
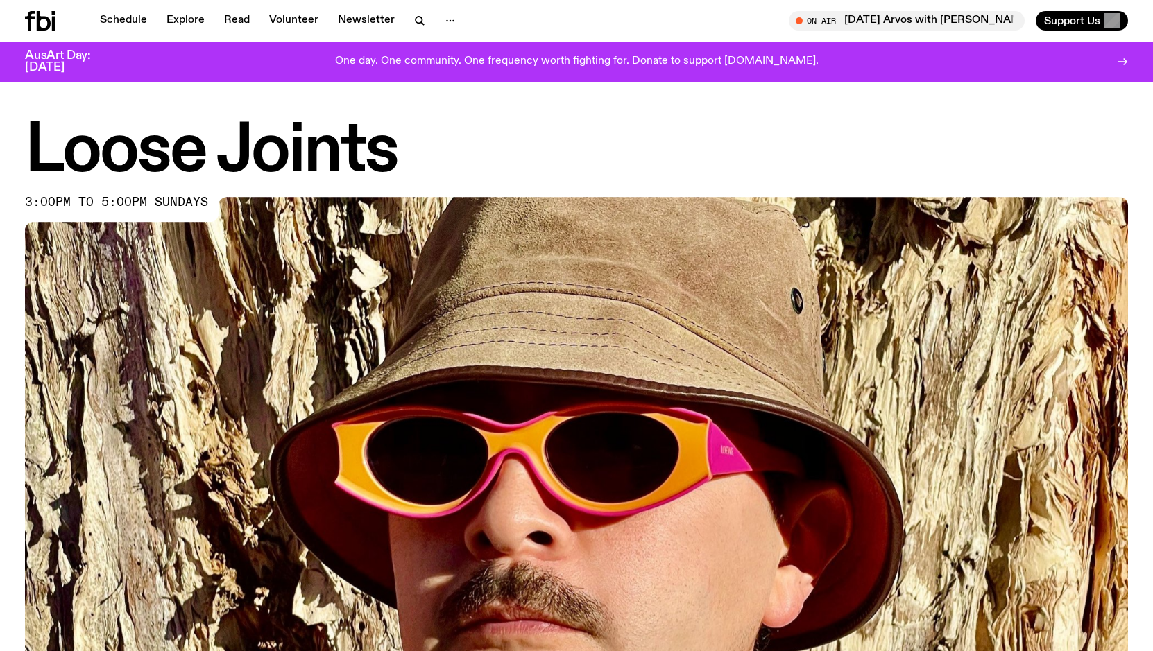
scroll to position [374, 0]
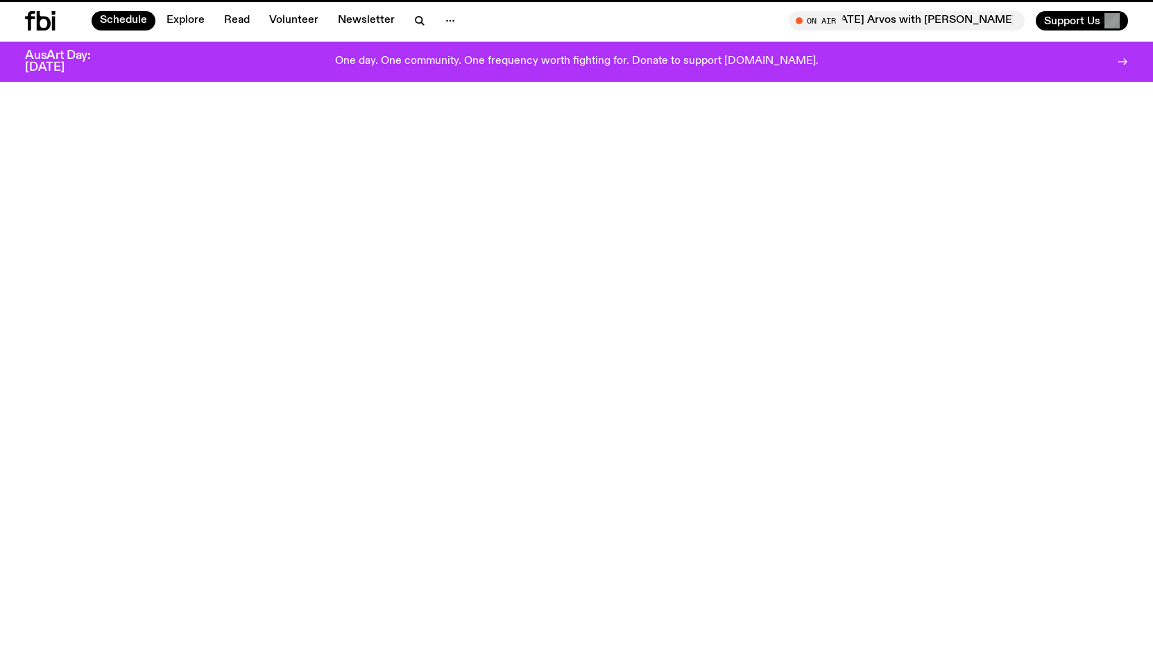
scroll to position [663, 0]
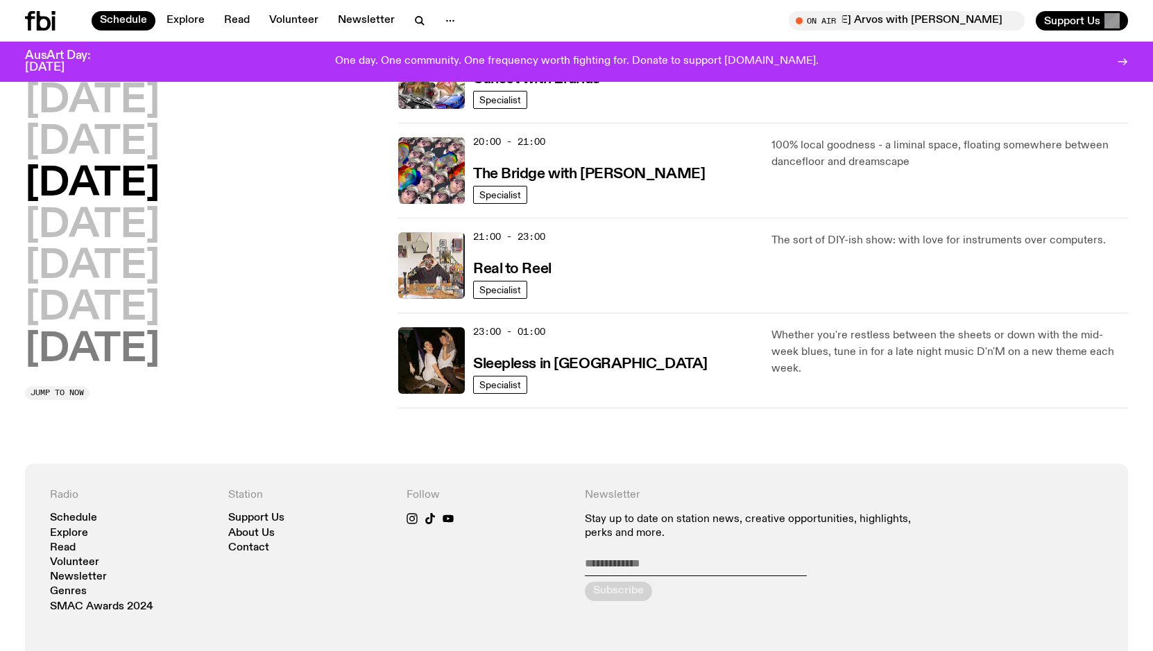
click at [132, 360] on h2 "[DATE]" at bounding box center [92, 350] width 135 height 39
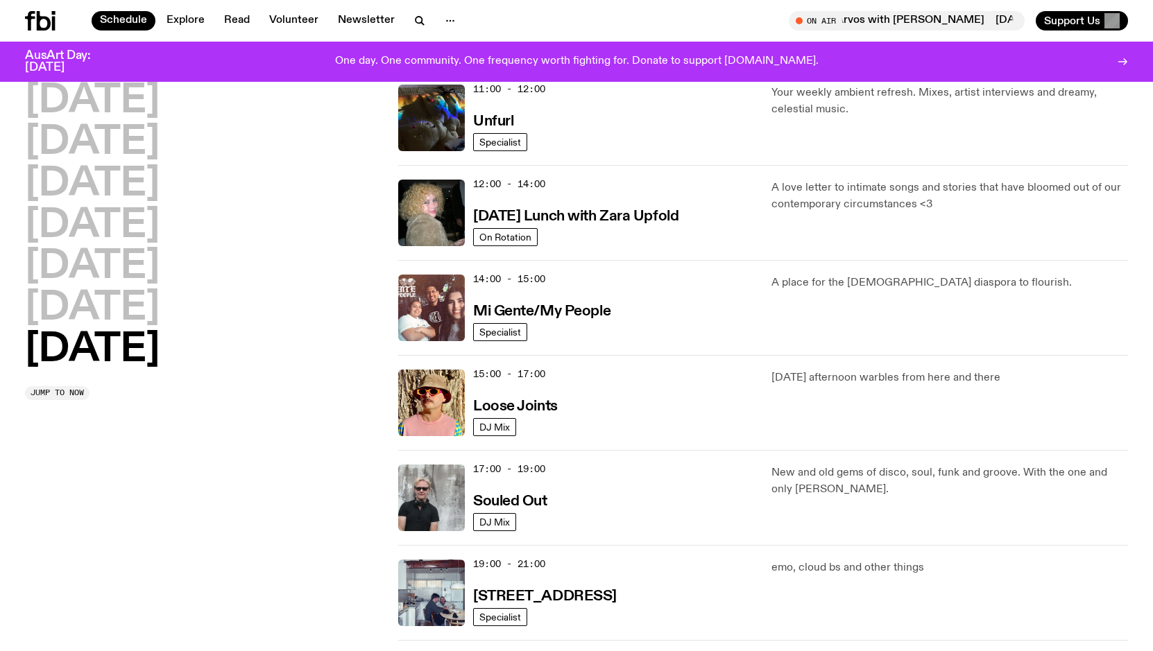
scroll to position [506, 0]
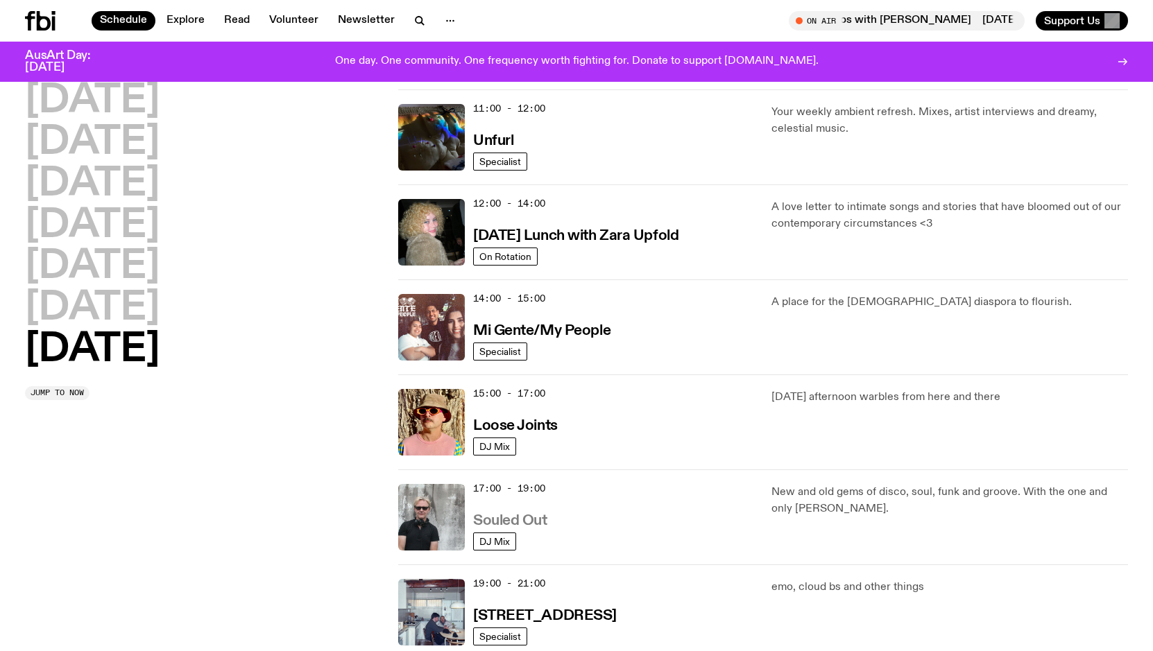
click at [525, 522] on h3 "Souled Out" at bounding box center [510, 521] width 74 height 15
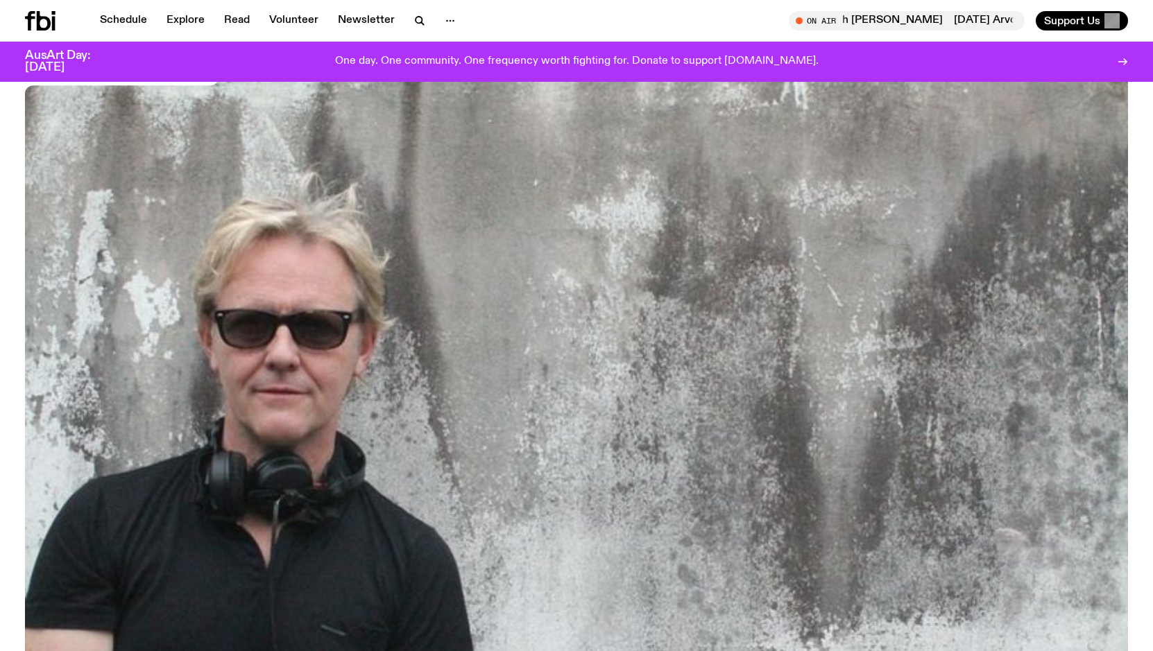
scroll to position [757, 0]
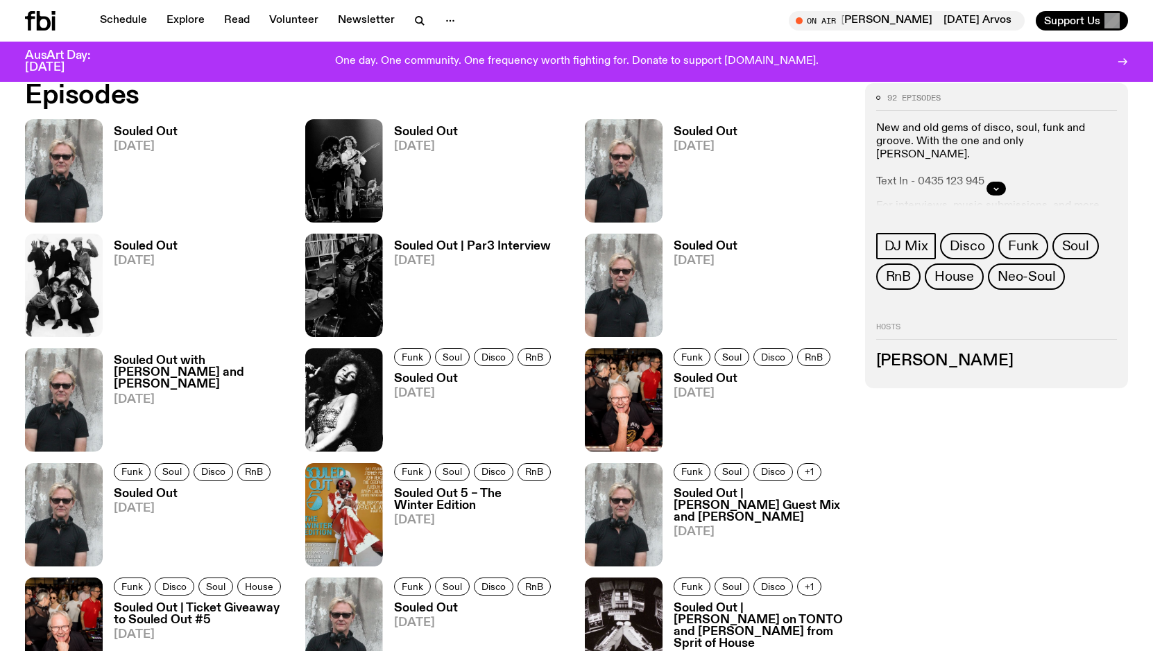
click at [413, 130] on h3 "Souled Out" at bounding box center [426, 132] width 64 height 12
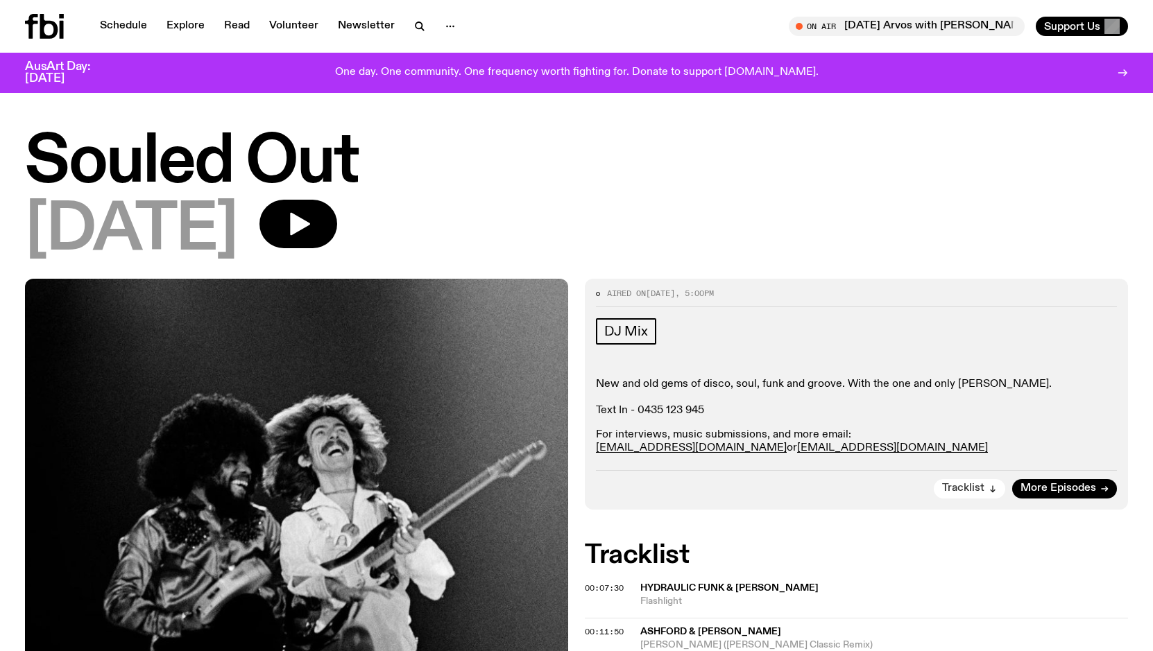
click at [974, 490] on span "Tracklist" at bounding box center [963, 489] width 42 height 10
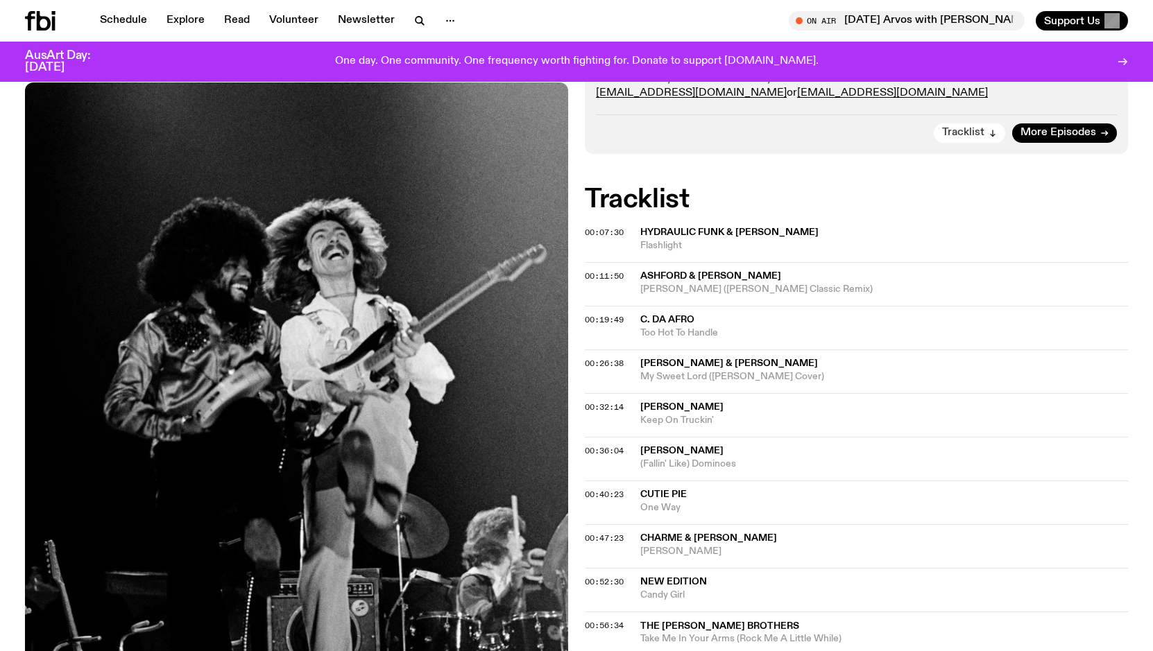
scroll to position [450, 0]
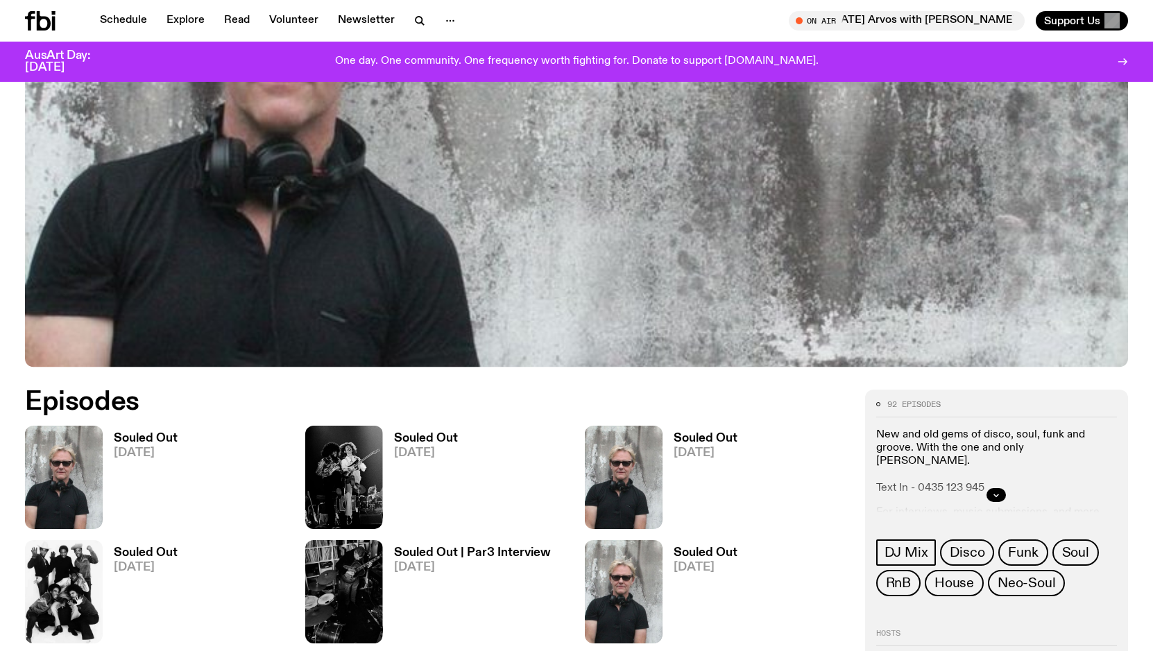
scroll to position [757, 0]
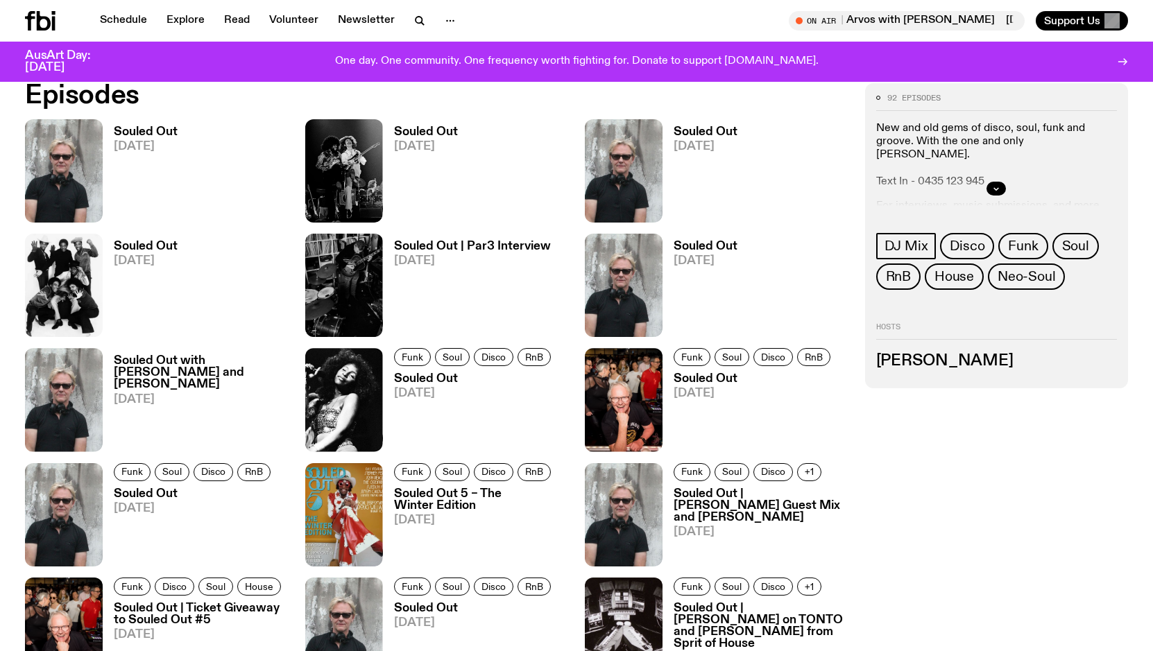
click at [694, 134] on h3 "Souled Out" at bounding box center [706, 132] width 64 height 12
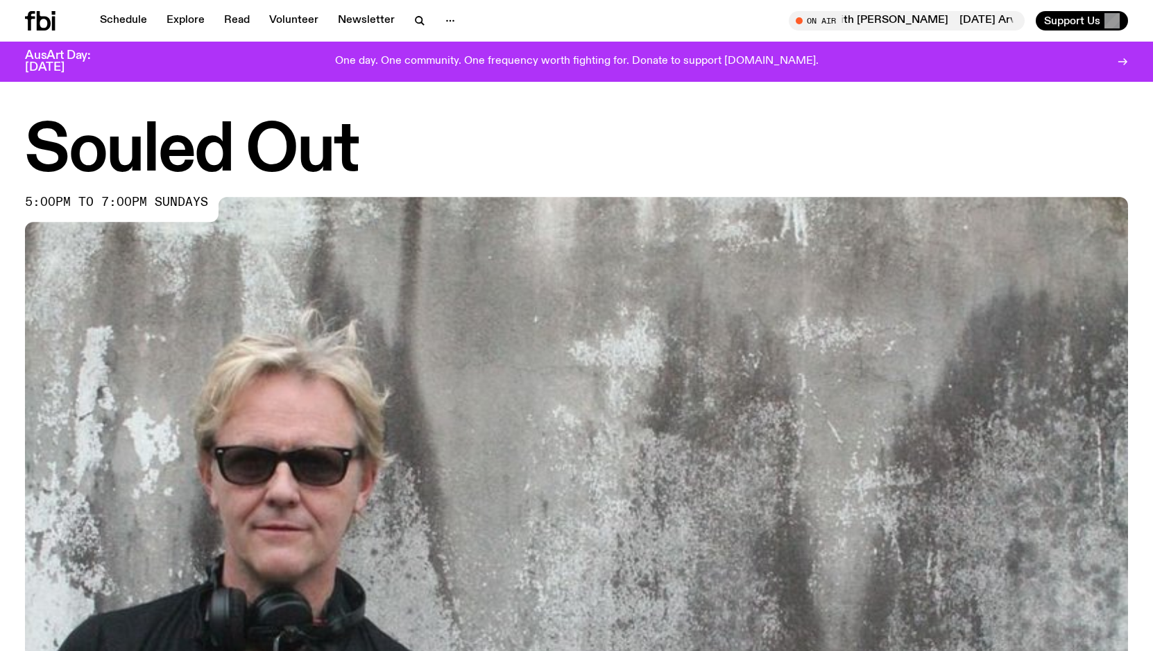
scroll to position [746, 0]
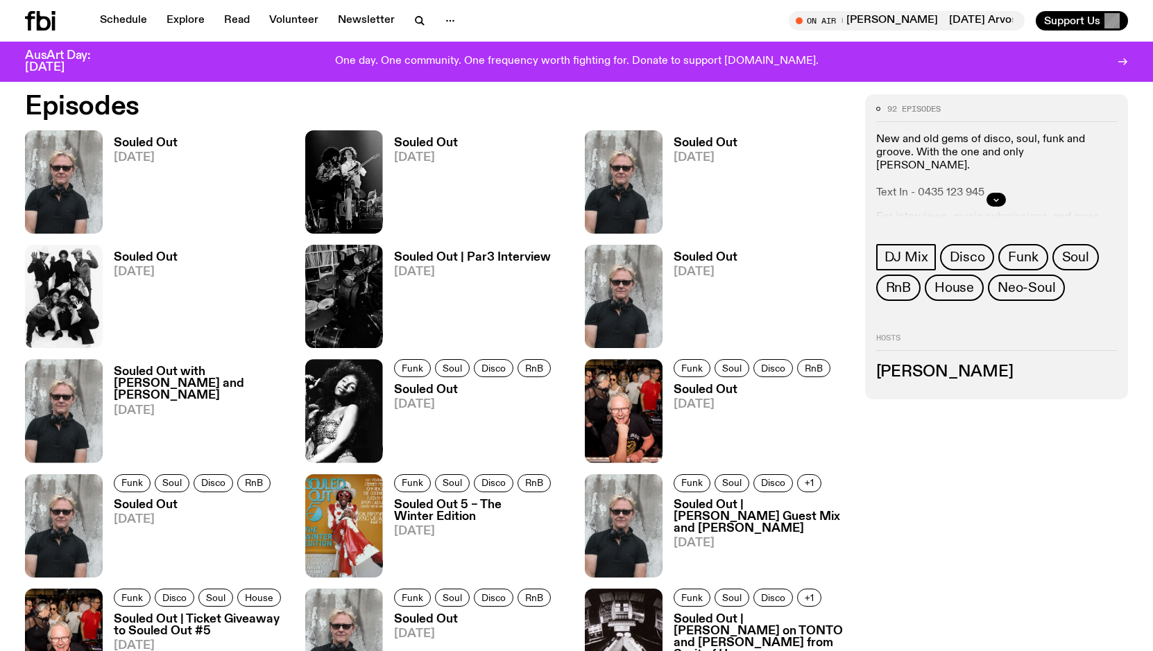
click at [403, 152] on span "[DATE]" at bounding box center [426, 158] width 64 height 12
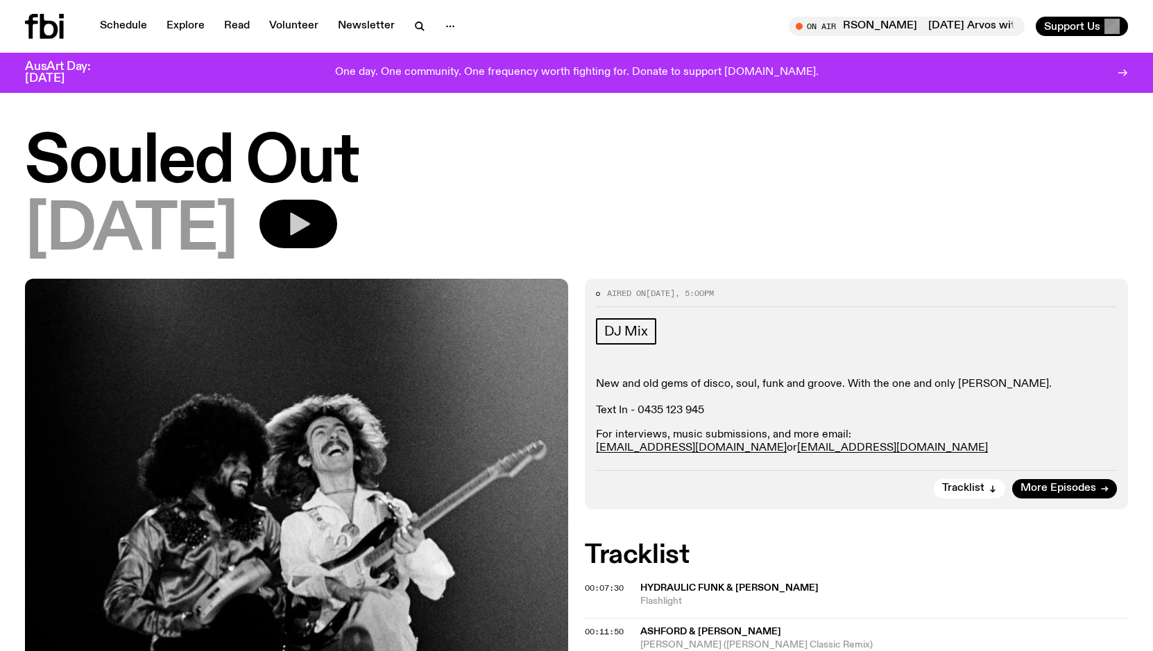
click at [312, 229] on icon "button" at bounding box center [298, 224] width 28 height 28
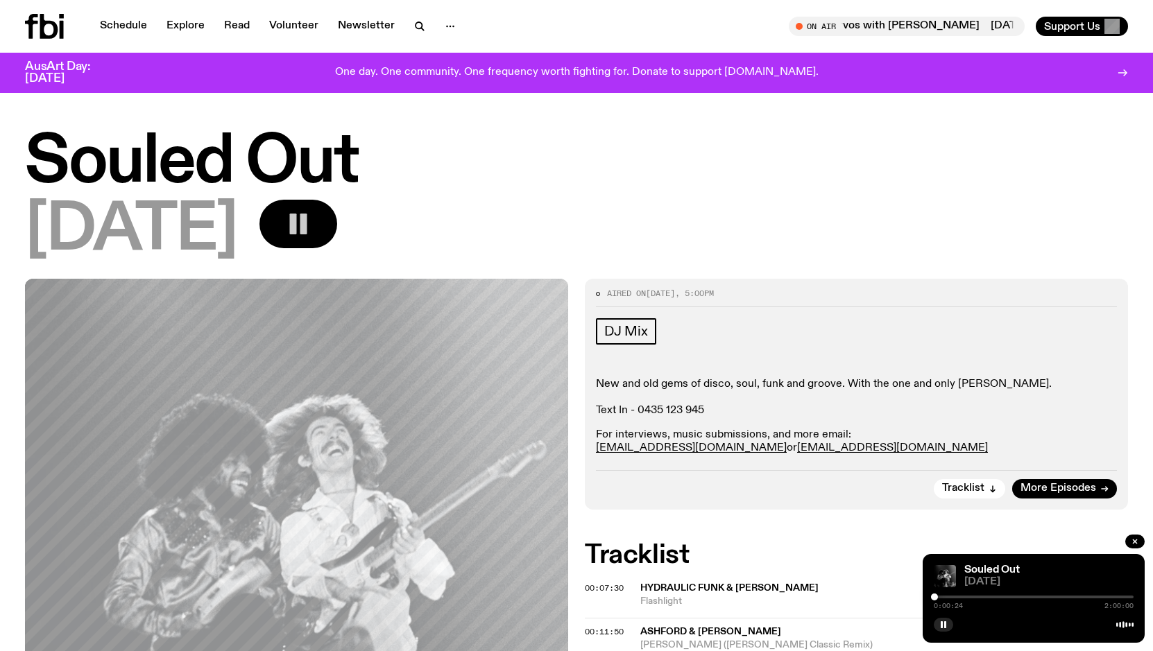
click at [939, 597] on div at bounding box center [1034, 597] width 200 height 3
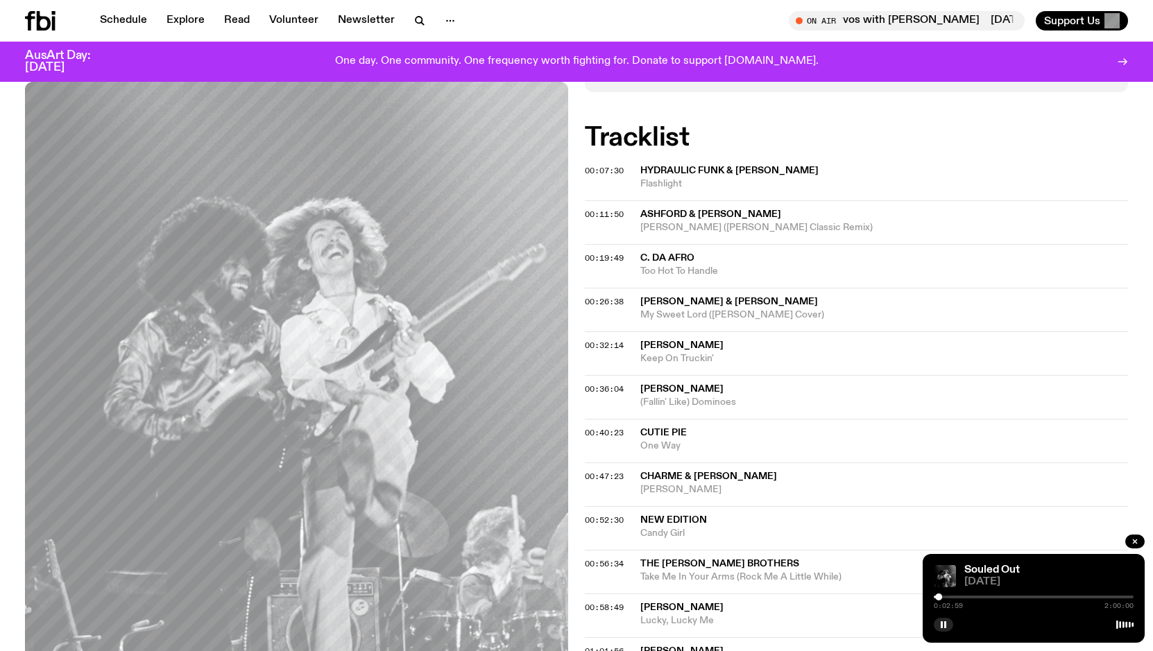
scroll to position [198, 0]
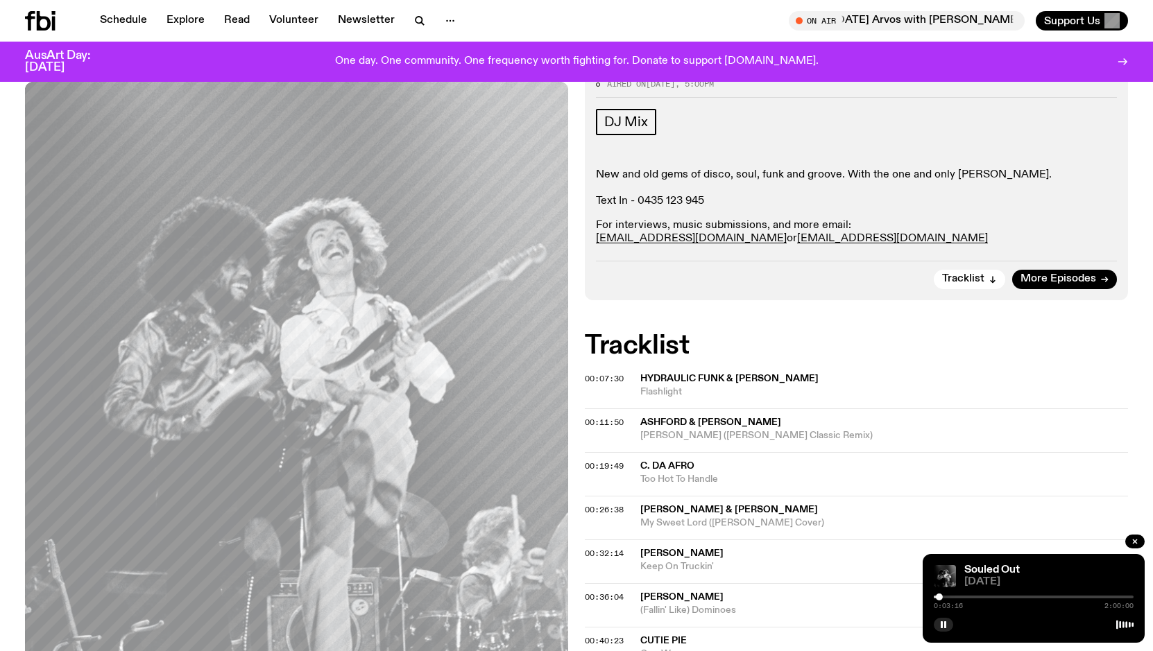
click at [944, 597] on div at bounding box center [1034, 597] width 200 height 3
click at [950, 597] on div at bounding box center [1034, 597] width 200 height 3
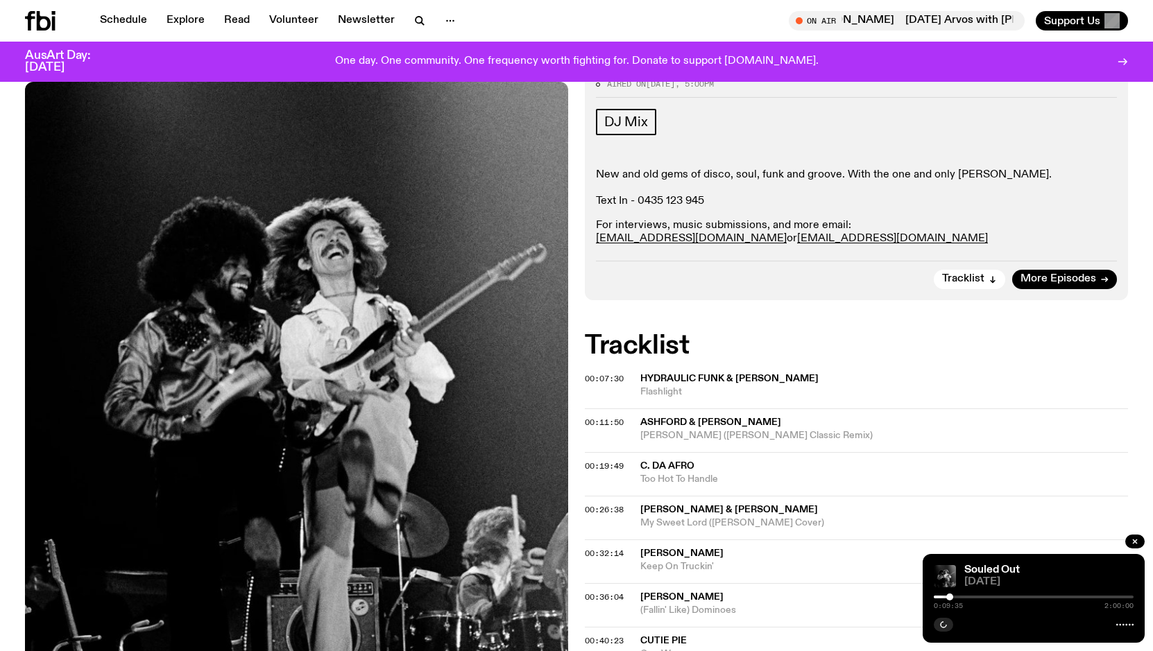
click at [954, 598] on div at bounding box center [1034, 597] width 200 height 3
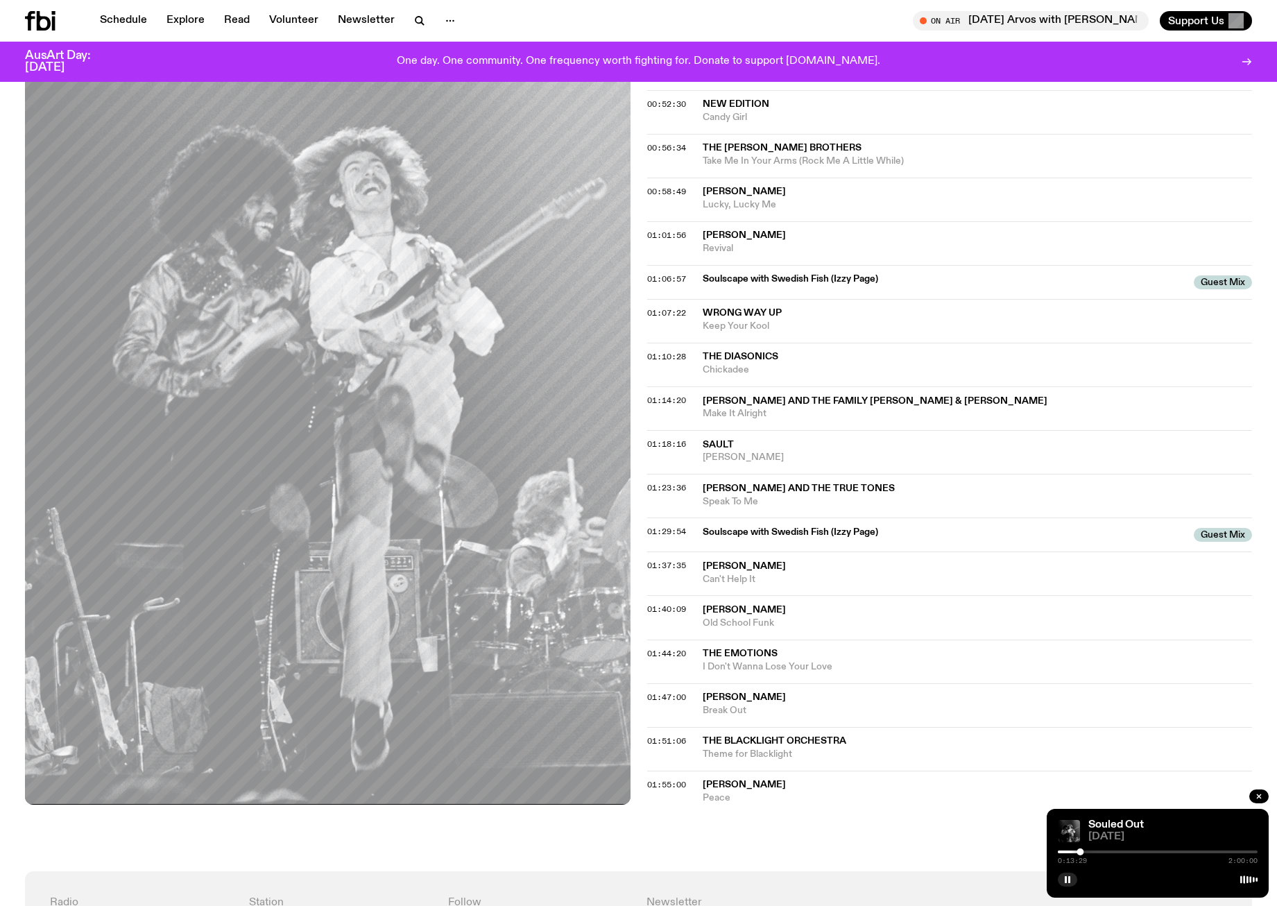
scroll to position [368, 0]
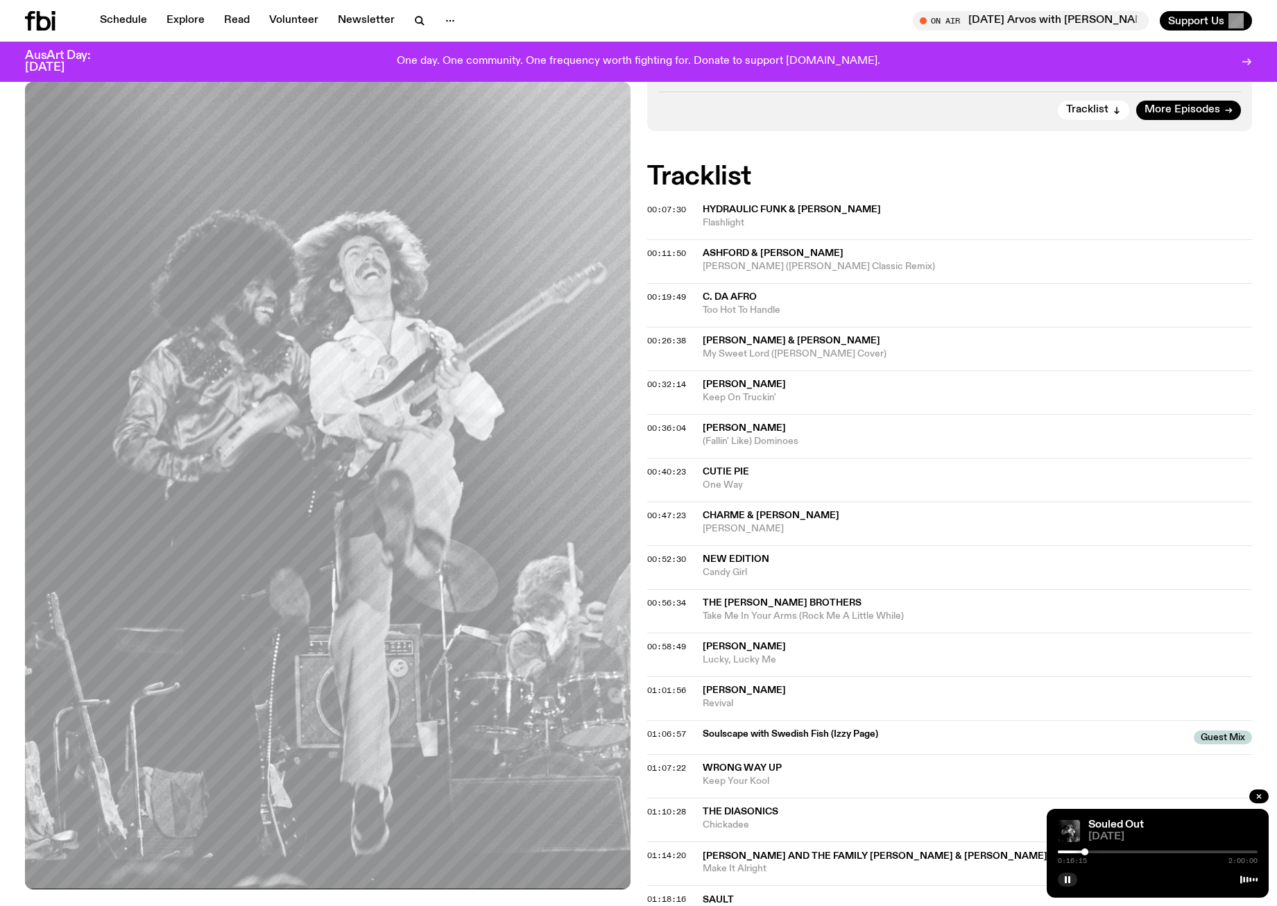
click at [1085, 651] on div at bounding box center [1085, 851] width 7 height 7
click at [1089, 651] on div at bounding box center [1158, 852] width 200 height 3
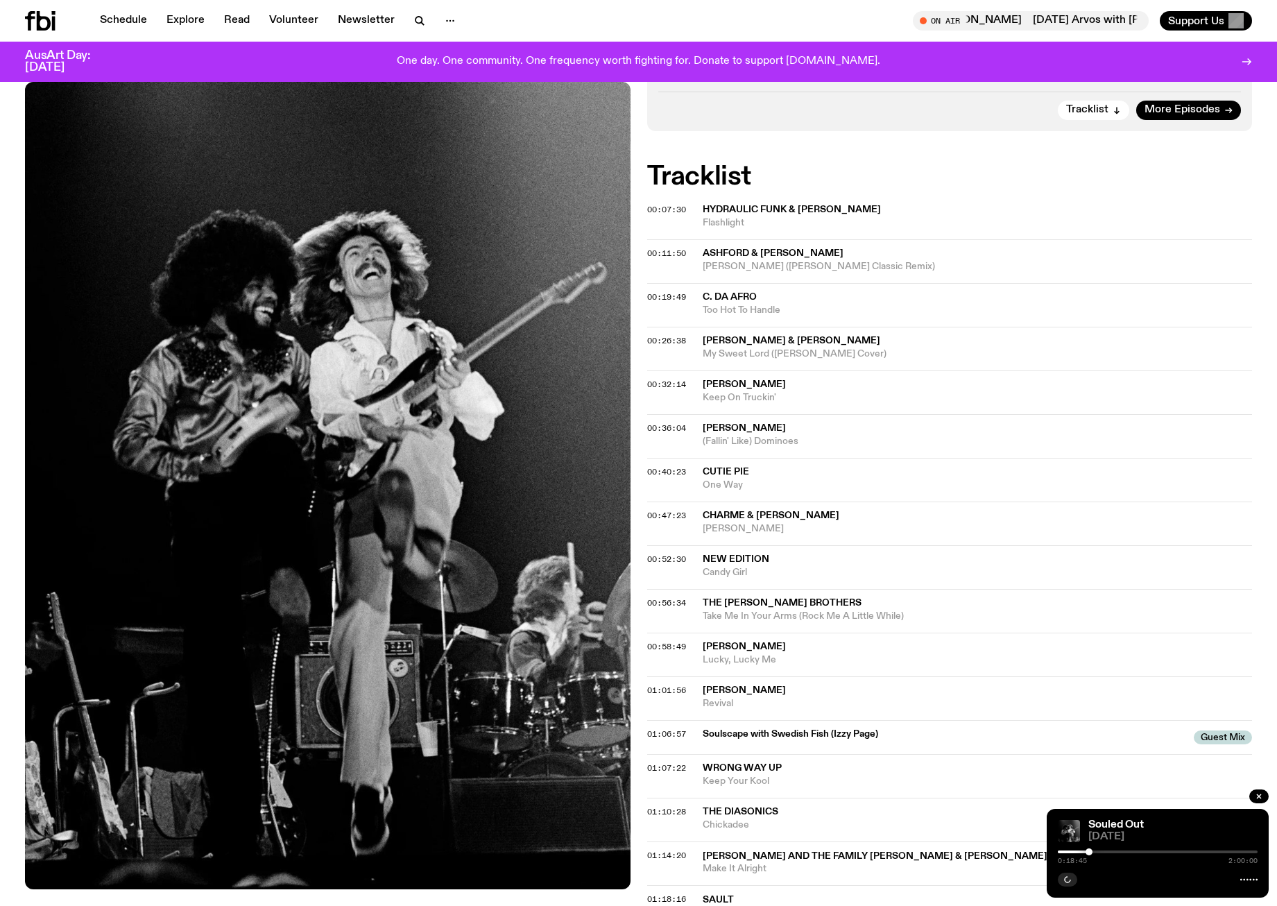
click at [1111, 651] on div at bounding box center [1158, 852] width 200 height 3
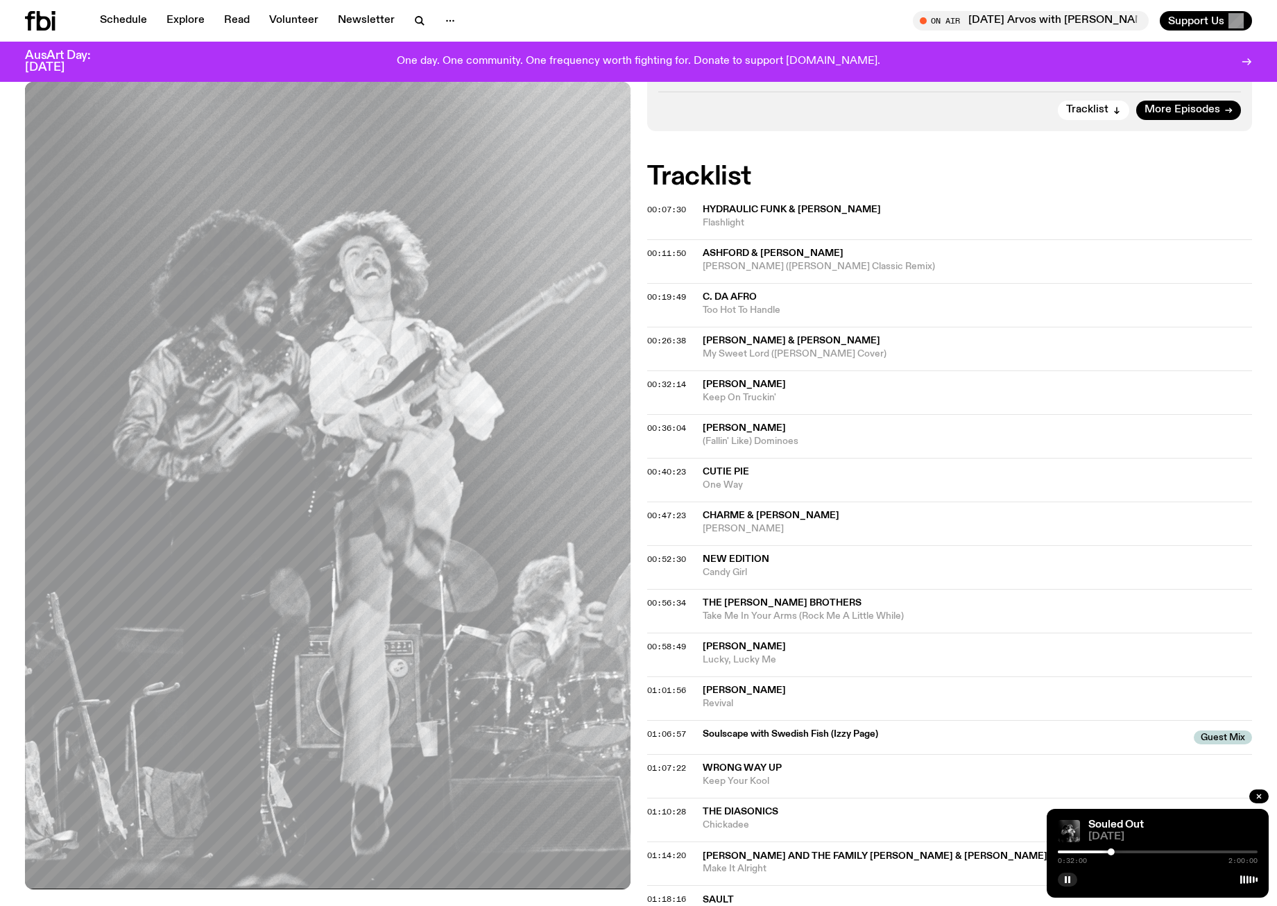
click at [1117, 651] on div at bounding box center [1158, 852] width 200 height 3
click at [1120, 651] on div at bounding box center [1158, 878] width 200 height 17
click at [1070, 651] on icon "button" at bounding box center [1067, 879] width 8 height 8
click at [1121, 651] on div at bounding box center [1158, 852] width 200 height 3
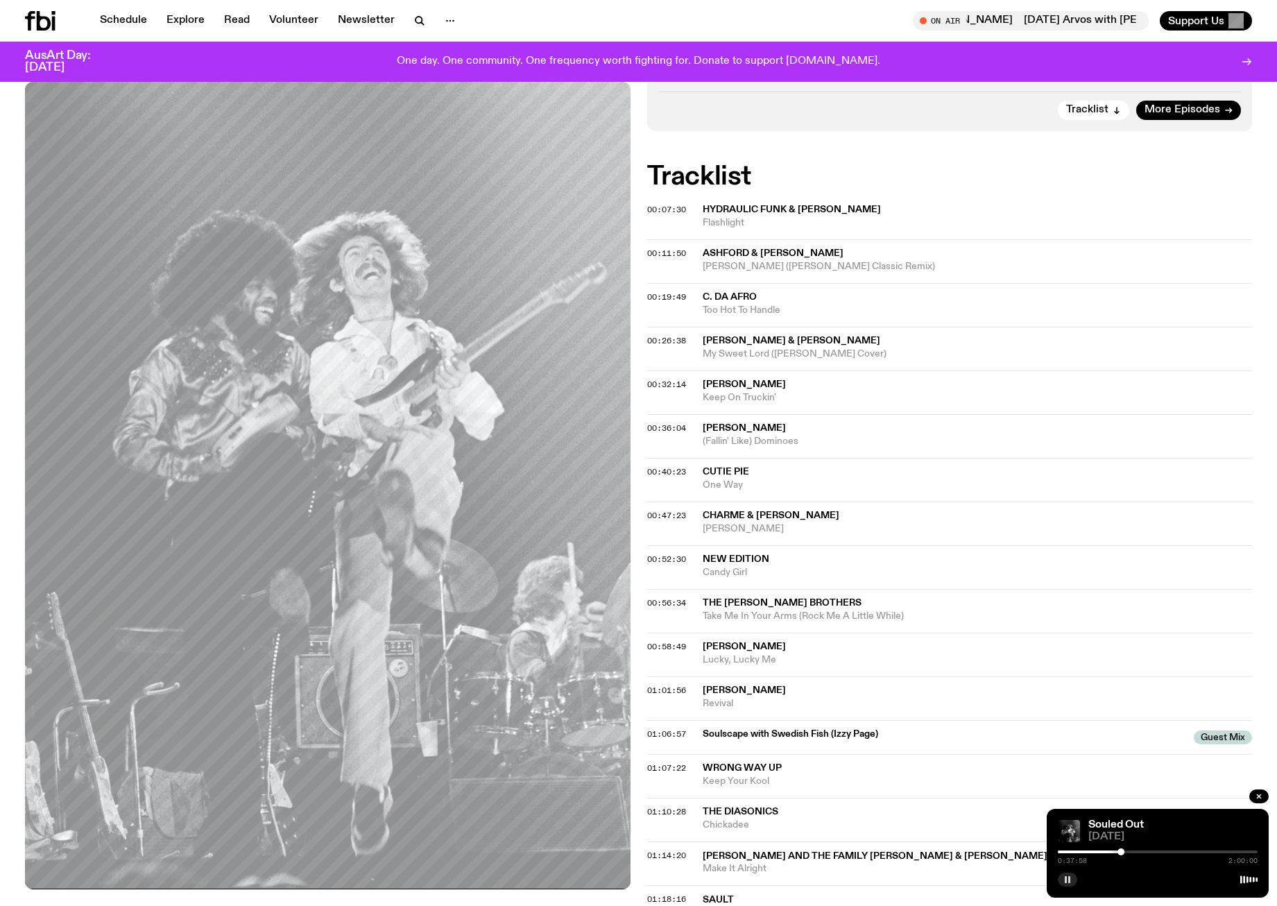
click at [1117, 651] on div at bounding box center [1021, 852] width 200 height 3
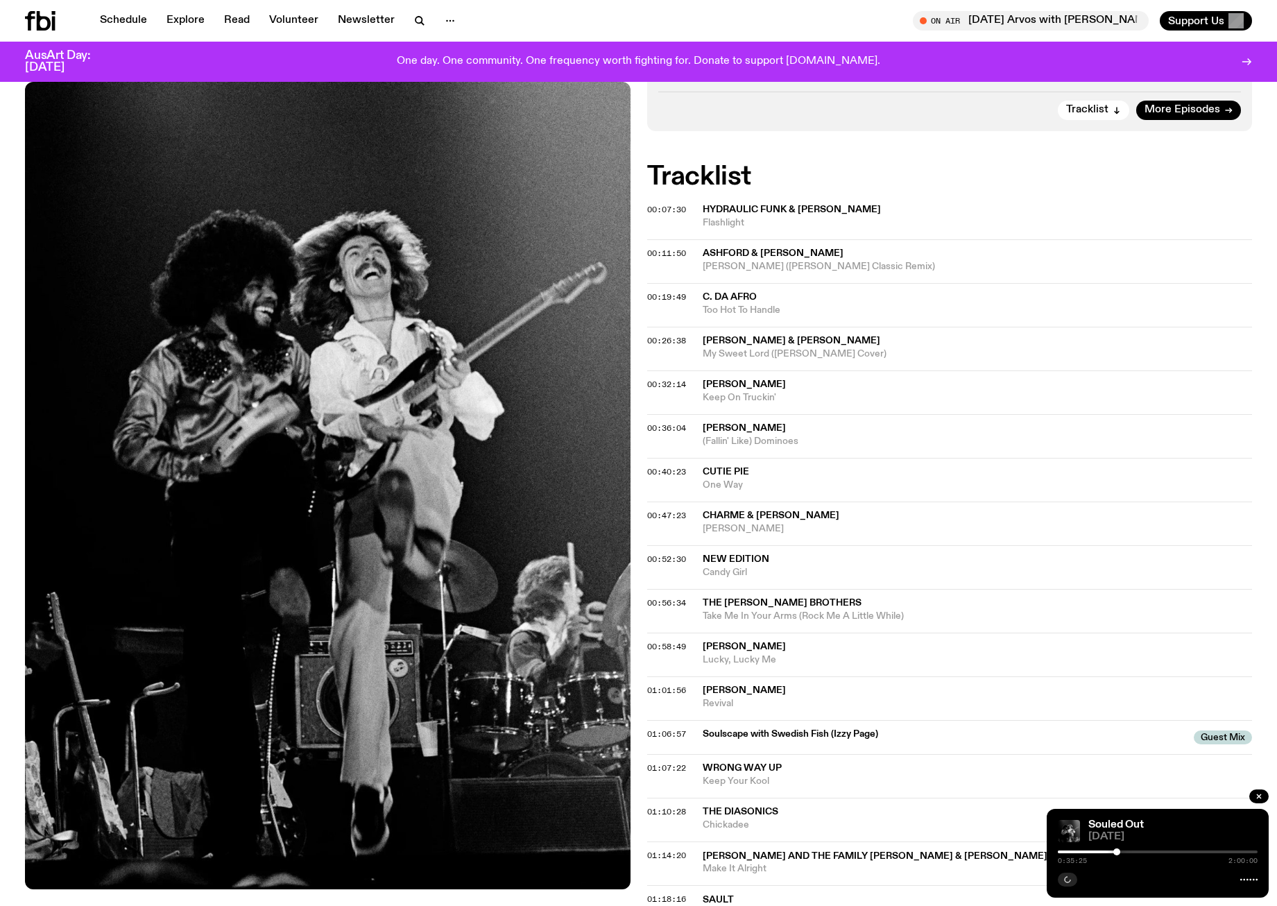
click at [1120, 651] on div at bounding box center [1158, 852] width 200 height 3
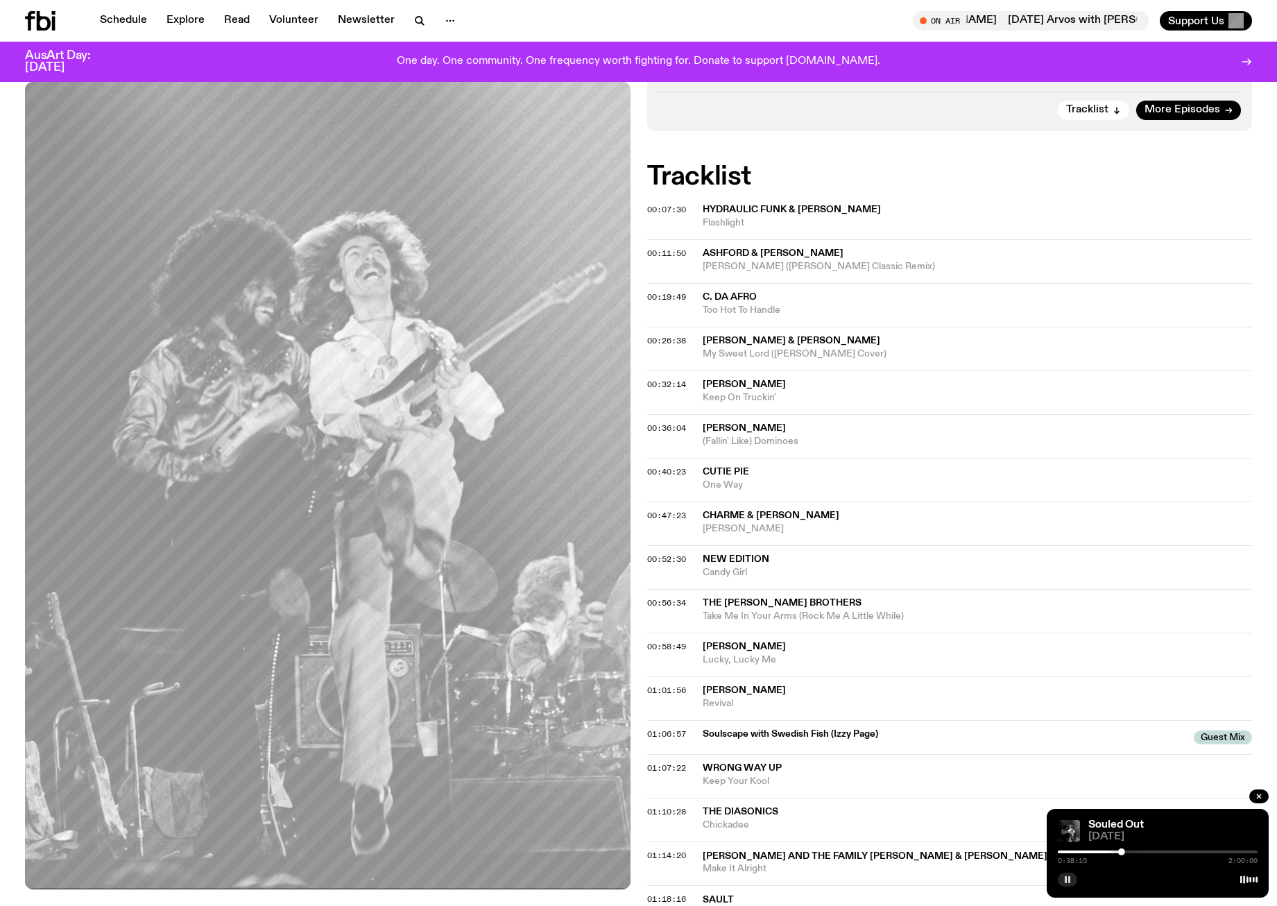
click at [1139, 651] on div at bounding box center [1158, 852] width 200 height 3
